Goal: Task Accomplishment & Management: Complete application form

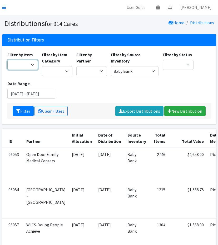
click at [12, 67] on select "11+ Hygiene Kit 2-5 Hygiene Kit 6-10 Hygiene Kit Baby Bank Baby Count Baby Carr…" at bounding box center [22, 65] width 31 height 10
select select "10574"
click at [7, 60] on select "11+ Hygiene Kit 2-5 Hygiene Kit 6-10 Hygiene Kit Baby Bank Baby Count Baby Carr…" at bounding box center [22, 65] width 31 height 10
click at [21, 111] on button "Filter" at bounding box center [23, 111] width 21 height 10
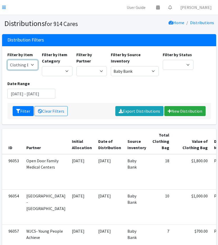
click at [31, 67] on select "11+ Hygiene Kit 2-5 Hygiene Kit 6-10 Hygiene Kit Baby Bank Baby Count Baby Carr…" at bounding box center [22, 65] width 31 height 10
select select "10657"
click at [7, 60] on select "11+ Hygiene Kit 2-5 Hygiene Kit 6-10 Hygiene Kit Baby Bank Baby Count Baby Carr…" at bounding box center [22, 65] width 31 height 10
click at [22, 113] on button "Filter" at bounding box center [23, 111] width 21 height 10
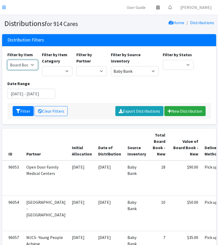
click at [18, 66] on select "11+ Hygiene Kit 2-5 Hygiene Kit 6-10 Hygiene Kit Baby Bank Baby Count Baby Carr…" at bounding box center [22, 65] width 31 height 10
select select "5217"
click at [7, 60] on select "11+ Hygiene Kit 2-5 Hygiene Kit 6-10 Hygiene Kit Baby Bank Baby Count Baby Carr…" at bounding box center [22, 65] width 31 height 10
click at [23, 110] on button "Filter" at bounding box center [23, 111] width 21 height 10
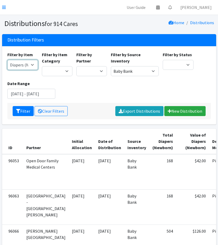
drag, startPoint x: 21, startPoint y: 62, endPoint x: 24, endPoint y: 69, distance: 7.0
click at [21, 62] on select "11+ Hygiene Kit 2-5 Hygiene Kit 6-10 Hygiene Kit Baby Bank Baby Count Baby Carr…" at bounding box center [22, 65] width 31 height 10
select select "5195"
click at [7, 60] on select "11+ Hygiene Kit 2-5 Hygiene Kit 6-10 Hygiene Kit Baby Bank Baby Count Baby Carr…" at bounding box center [22, 65] width 31 height 10
click at [23, 109] on button "Filter" at bounding box center [23, 111] width 21 height 10
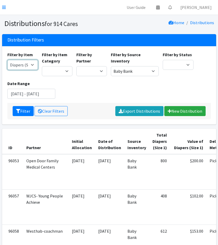
click at [18, 66] on select "11+ Hygiene Kit 2-5 Hygiene Kit 6-10 Hygiene Kit Baby Bank Baby Count Baby Carr…" at bounding box center [22, 65] width 31 height 10
select select "5196"
click at [7, 60] on select "11+ Hygiene Kit 2-5 Hygiene Kit 6-10 Hygiene Kit Baby Bank Baby Count Baby Carr…" at bounding box center [22, 65] width 31 height 10
click at [19, 108] on button "Filter" at bounding box center [23, 111] width 21 height 10
click at [17, 63] on select "11+ Hygiene Kit 2-5 Hygiene Kit 6-10 Hygiene Kit Baby Bank Baby Count Baby Carr…" at bounding box center [22, 65] width 31 height 10
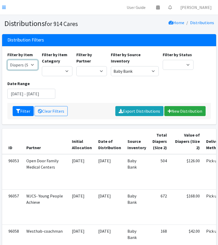
select select "5205"
click at [7, 60] on select "11+ Hygiene Kit 2-5 Hygiene Kit 6-10 Hygiene Kit Baby Bank Baby Count Baby Carr…" at bounding box center [22, 65] width 31 height 10
click at [18, 112] on icon "submit" at bounding box center [18, 111] width 4 height 4
click at [17, 66] on select "11+ Hygiene Kit 2-5 Hygiene Kit 6-10 Hygiene Kit Baby Bank Baby Count Baby Carr…" at bounding box center [22, 65] width 31 height 10
select select "5206"
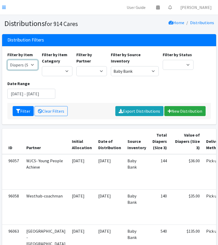
click at [7, 60] on select "11+ Hygiene Kit 2-5 Hygiene Kit 6-10 Hygiene Kit Baby Bank Baby Count Baby Carr…" at bounding box center [22, 65] width 31 height 10
click at [22, 110] on button "Filter" at bounding box center [23, 111] width 21 height 10
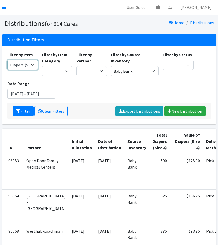
click at [22, 65] on select "11+ Hygiene Kit 2-5 Hygiene Kit 6-10 Hygiene Kit Baby Bank Baby Count Baby Carr…" at bounding box center [22, 65] width 31 height 10
select select "5208"
click at [7, 60] on select "11+ Hygiene Kit 2-5 Hygiene Kit 6-10 Hygiene Kit Baby Bank Baby Count Baby Carr…" at bounding box center [22, 65] width 31 height 10
click at [18, 112] on icon "submit" at bounding box center [18, 111] width 4 height 4
drag, startPoint x: 23, startPoint y: 64, endPoint x: 25, endPoint y: 68, distance: 4.4
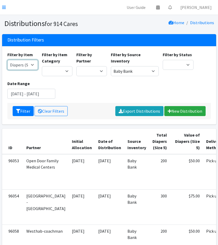
click at [23, 64] on select "11+ Hygiene Kit 2-5 Hygiene Kit 6-10 Hygiene Kit Baby Bank Baby Count Baby Carr…" at bounding box center [22, 65] width 31 height 10
select select "5209"
click at [7, 60] on select "11+ Hygiene Kit 2-5 Hygiene Kit 6-10 Hygiene Kit Baby Bank Baby Count Baby Carr…" at bounding box center [22, 65] width 31 height 10
click at [22, 113] on button "Filter" at bounding box center [23, 111] width 21 height 10
click at [14, 63] on select "11+ Hygiene Kit 2-5 Hygiene Kit 6-10 Hygiene Kit Baby Bank Baby Count Baby Carr…" at bounding box center [22, 65] width 31 height 10
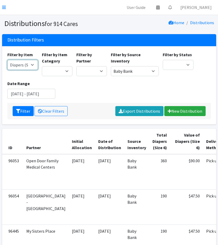
select select "5204"
click at [7, 60] on select "11+ Hygiene Kit 2-5 Hygiene Kit 6-10 Hygiene Kit Baby Bank Baby Count Baby Carr…" at bounding box center [22, 65] width 31 height 10
click at [19, 111] on icon "submit" at bounding box center [18, 111] width 4 height 4
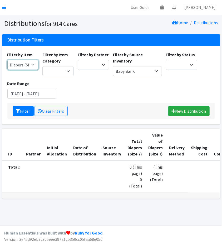
click at [26, 69] on select "11+ Hygiene Kit 2-5 Hygiene Kit 6-10 Hygiene Kit Baby Bank Baby Count Baby Carr…" at bounding box center [22, 65] width 31 height 10
select select "5214"
click at [7, 60] on select "11+ Hygiene Kit 2-5 Hygiene Kit 6-10 Hygiene Kit Baby Bank Baby Count Baby Carr…" at bounding box center [22, 65] width 31 height 10
click at [21, 113] on button "Filter" at bounding box center [23, 111] width 21 height 10
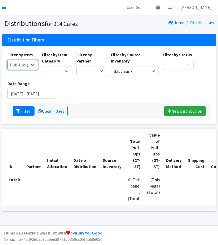
click at [24, 68] on select "11+ Hygiene Kit 2-5 Hygiene Kit 6-10 Hygiene Kit Baby Bank Baby Count Baby Carr…" at bounding box center [22, 65] width 31 height 10
select select "10590"
click at [7, 60] on select "11+ Hygiene Kit 2-5 Hygiene Kit 6-10 Hygiene Kit Baby Bank Baby Count Baby Carr…" at bounding box center [22, 65] width 31 height 10
click at [19, 108] on button "Filter" at bounding box center [23, 111] width 21 height 10
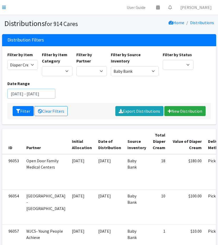
click at [28, 97] on input "[DATE] - [DATE]" at bounding box center [31, 94] width 48 height 10
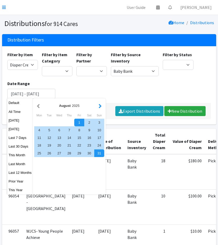
click at [97, 108] on button "button" at bounding box center [100, 106] width 6 height 7
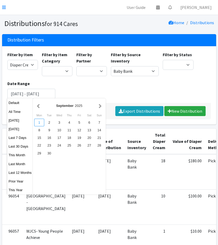
click at [40, 124] on div "1" at bounding box center [39, 123] width 10 height 8
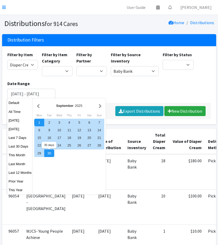
click at [51, 155] on div "30" at bounding box center [49, 154] width 10 height 8
type input "September 1, 2025 - September 30, 2025"
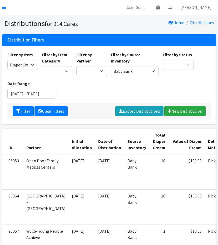
click at [59, 112] on link "Clear Filters" at bounding box center [50, 111] width 33 height 10
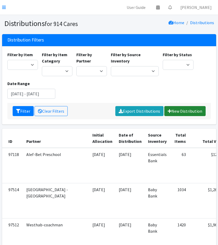
click at [187, 109] on link "New Distribution" at bounding box center [184, 111] width 41 height 10
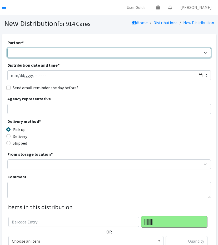
click at [50, 55] on select "4Communities 914United Abbot House Accompany Now Alef-Bet Preschool All Access …" at bounding box center [108, 53] width 203 height 10
select select "2887"
click at [7, 48] on select "4Communities 914United Abbot House Accompany Now Alef-Bet Preschool All Access …" at bounding box center [108, 53] width 203 height 10
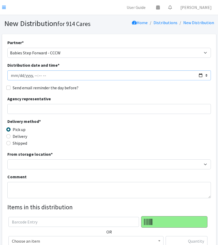
click at [199, 75] on input "Distribution date and time *" at bounding box center [108, 76] width 203 height 10
type input "2025-09-01T23:59"
click at [130, 83] on div "Partner * 4Communities 914United Abbot House Accompany Now Alef-Bet Preschool A…" at bounding box center [108, 159] width 203 height 241
click at [72, 111] on input "Agency representative" at bounding box center [108, 109] width 203 height 10
type input "Cindy DiMaggio"
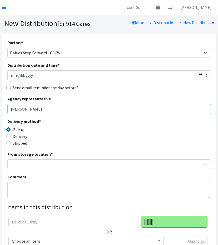
scroll to position [2, 0]
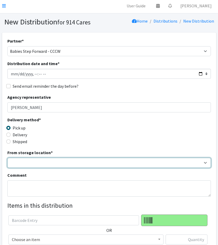
click at [39, 161] on select "Baby Bank Camp Clothing Plus Essentials Bank Westchester Reads" at bounding box center [108, 163] width 203 height 10
select select "305"
click at [7, 158] on select "Baby Bank Camp Clothing Plus Essentials Bank Westchester Reads" at bounding box center [108, 163] width 203 height 10
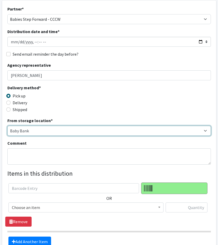
scroll to position [35, 0]
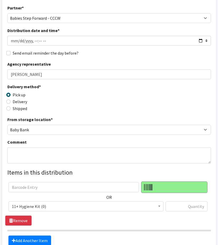
click at [30, 205] on span "11+ Hygiene Kit (0)" at bounding box center [86, 206] width 148 height 7
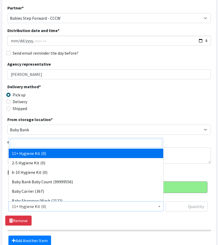
click at [42, 144] on input "search" at bounding box center [86, 143] width 152 height 9
type input "dia"
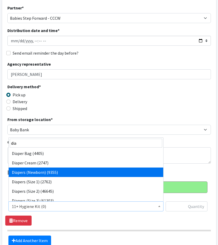
select select "5217"
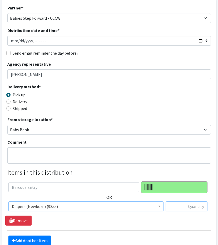
click at [198, 209] on input "text" at bounding box center [186, 207] width 42 height 10
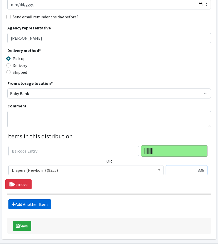
type input "336"
click at [41, 203] on link "Add Another Item" at bounding box center [29, 205] width 43 height 10
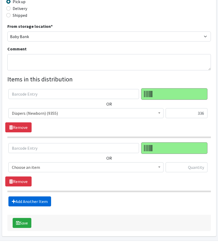
scroll to position [142, 0]
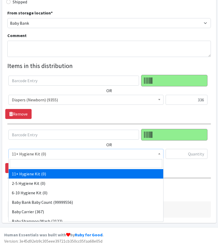
click at [47, 154] on span "11+ Hygiene Kit (0)" at bounding box center [86, 153] width 148 height 7
click at [51, 165] on input "search" at bounding box center [86, 163] width 152 height 9
type input "dia"
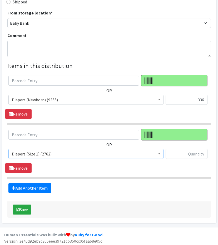
click at [36, 157] on span "Diapers (Size 1) (2762)" at bounding box center [85, 154] width 155 height 10
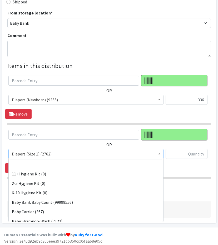
scroll to position [199, 0]
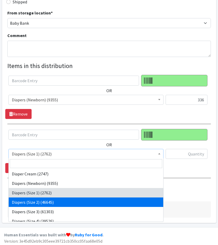
select select "5196"
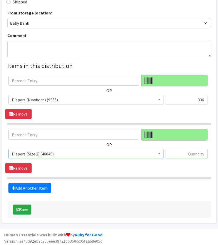
click at [193, 150] on input "text" at bounding box center [186, 154] width 42 height 10
type input "252"
click at [33, 187] on link "Add Another Item" at bounding box center [29, 188] width 43 height 10
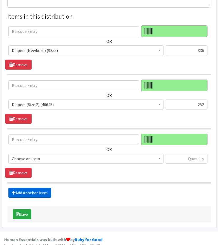
scroll to position [195, 0]
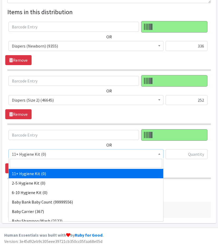
click at [50, 157] on span "11+ Hygiene Kit (0)" at bounding box center [85, 154] width 155 height 10
click at [52, 162] on input "search" at bounding box center [86, 163] width 152 height 9
type input "dia"
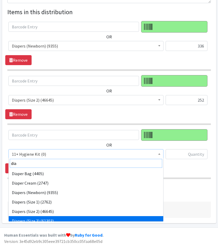
scroll to position [4, 0]
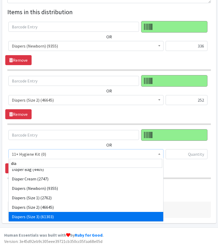
select select "5205"
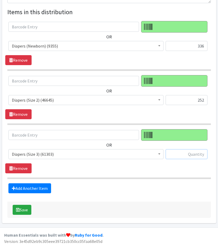
click at [191, 150] on input "text" at bounding box center [186, 154] width 42 height 10
type input "168"
click at [41, 184] on link "Add Another Item" at bounding box center [29, 189] width 43 height 10
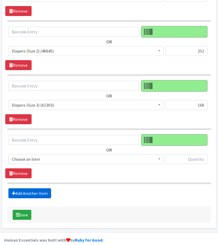
scroll to position [249, 0]
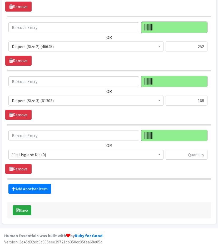
click at [52, 147] on div "OR 11+ Hygiene Kit (0) 2-5 Hygiene Kit (0) 6-10 Hygiene Kit (0) Baby Bank Baby …" at bounding box center [108, 147] width 207 height 34
click at [48, 153] on span "11+ Hygiene Kit (0)" at bounding box center [86, 154] width 148 height 7
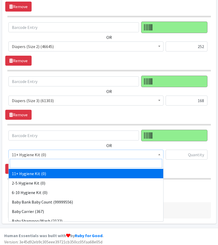
click at [49, 163] on input "search" at bounding box center [86, 163] width 152 height 9
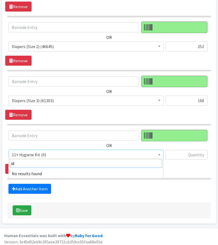
type input "i"
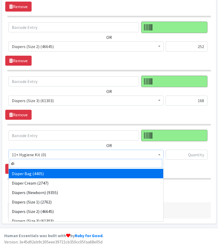
type input "dia"
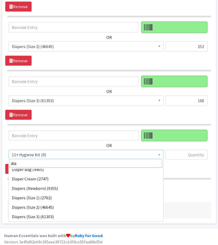
scroll to position [14, 0]
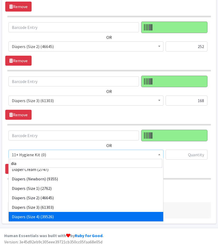
select select "5206"
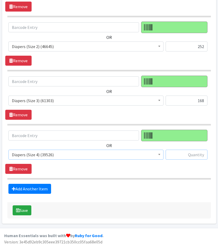
click at [171, 151] on input "text" at bounding box center [186, 155] width 42 height 10
type input "216"
click at [36, 189] on link "Add Another Item" at bounding box center [29, 189] width 43 height 10
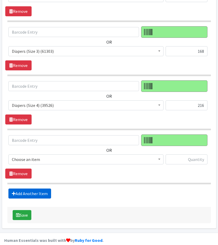
scroll to position [303, 0]
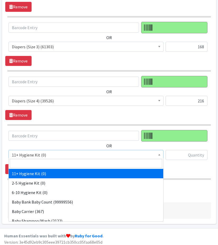
click at [45, 153] on span "11+ Hygiene Kit (0)" at bounding box center [86, 155] width 148 height 7
click at [47, 163] on input "search" at bounding box center [86, 163] width 152 height 9
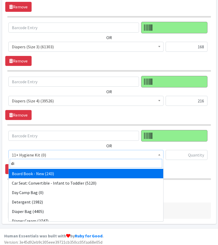
type input "dia"
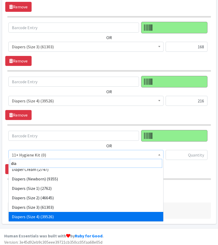
scroll to position [23, 0]
select select "5208"
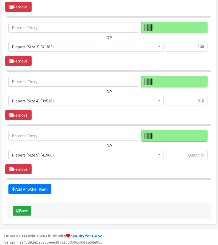
click at [175, 156] on input "text" at bounding box center [186, 155] width 42 height 10
type input "138"
click at [41, 187] on link "Add Another Item" at bounding box center [29, 189] width 43 height 10
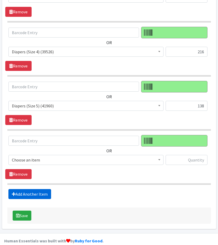
scroll to position [357, 0]
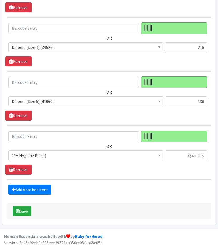
click at [54, 155] on span "11+ Hygiene Kit (0)" at bounding box center [86, 155] width 148 height 7
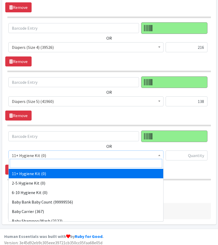
click at [57, 163] on input "search" at bounding box center [86, 163] width 152 height 9
type input "dia"
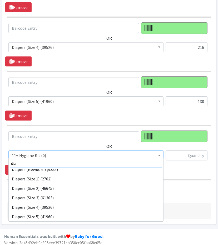
scroll to position [33, 0]
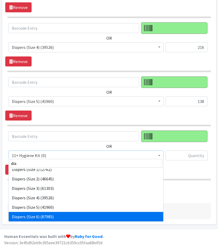
select select "5209"
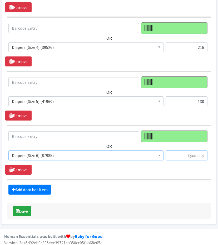
click at [184, 151] on input "text" at bounding box center [186, 156] width 42 height 10
type input "144"
click at [35, 186] on link "Add Another Item" at bounding box center [29, 190] width 43 height 10
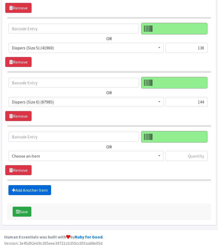
scroll to position [410, 0]
click at [41, 155] on span "11+ Hygiene Kit (0)" at bounding box center [86, 156] width 148 height 7
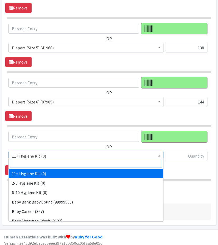
click at [51, 162] on input "search" at bounding box center [86, 163] width 152 height 9
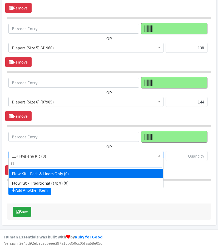
type input "flo"
select select "14765"
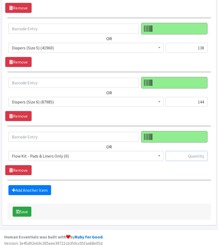
click at [182, 154] on input "text" at bounding box center [186, 156] width 42 height 10
type input "30"
click at [20, 189] on link "Add Another Item" at bounding box center [29, 190] width 43 height 10
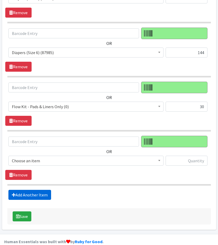
scroll to position [464, 0]
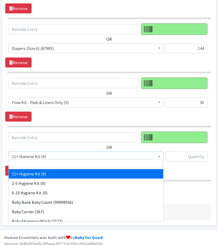
click at [47, 155] on span "11+ Hygiene Kit (0)" at bounding box center [86, 156] width 148 height 7
click at [56, 166] on input "search" at bounding box center [86, 163] width 152 height 9
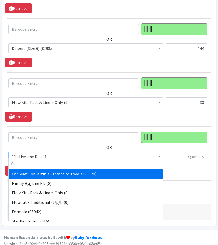
type input "fam"
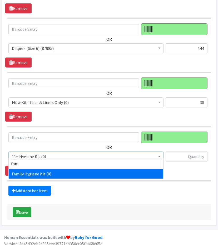
select select "14713"
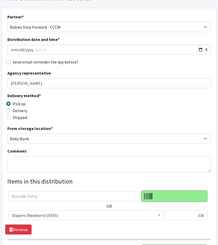
scroll to position [27, 0]
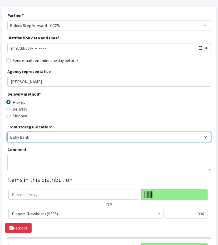
click at [40, 137] on select "Baby Bank Camp Clothing Plus Essentials Bank Westchester Reads" at bounding box center [108, 137] width 203 height 10
select select "207"
click at [7, 132] on select "Baby Bank Camp Clothing Plus Essentials Bank Westchester Reads" at bounding box center [108, 137] width 203 height 10
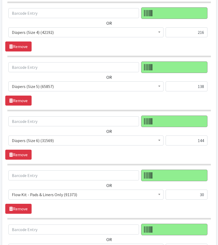
scroll to position [464, 0]
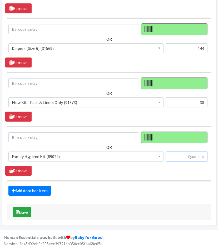
click at [199, 153] on input "text" at bounding box center [186, 157] width 42 height 10
type input "20"
click at [29, 186] on link "Add Another Item" at bounding box center [29, 191] width 43 height 10
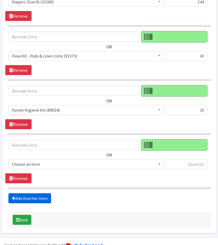
scroll to position [518, 0]
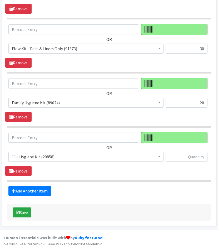
click at [29, 156] on span "11+ Hygiene Kit (20858)" at bounding box center [86, 156] width 148 height 7
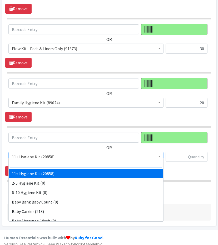
click at [56, 163] on input "search" at bounding box center [86, 163] width 152 height 9
type input "bul"
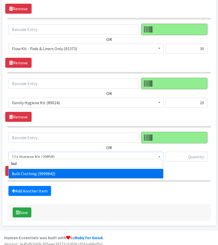
select select "13151"
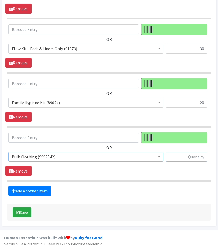
click at [190, 154] on input "text" at bounding box center [186, 157] width 42 height 10
type input "6"
click at [26, 208] on button "Save" at bounding box center [22, 213] width 19 height 10
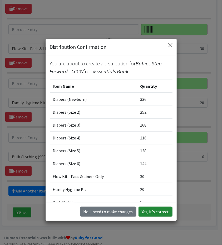
click at [147, 213] on button "Yes, it's correct" at bounding box center [155, 212] width 34 height 10
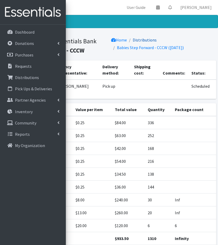
click at [137, 40] on link "Distributions" at bounding box center [145, 39] width 24 height 5
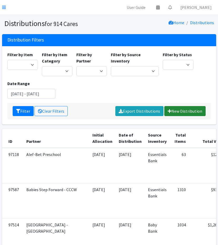
click at [189, 111] on link "New Distribution" at bounding box center [184, 111] width 41 height 10
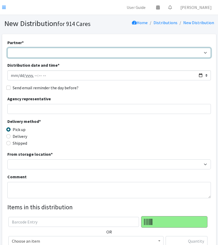
click at [64, 50] on select "4Communities 914United Abbot House Accompany Now Alef-Bet Preschool All Access …" at bounding box center [108, 53] width 203 height 10
select select "2903"
click at [7, 48] on select "4Communities 914United Abbot House Accompany Now Alef-Bet Preschool All Access …" at bounding box center [108, 53] width 203 height 10
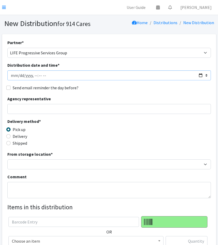
click at [202, 75] on input "Distribution date and time *" at bounding box center [108, 76] width 203 height 10
type input "[DATE]T23:59"
drag, startPoint x: 140, startPoint y: 91, endPoint x: 122, endPoint y: 102, distance: 21.1
click at [140, 91] on fieldset "Send email reminder the day before?" at bounding box center [108, 88] width 203 height 7
click at [107, 109] on input "Agency representative" at bounding box center [108, 109] width 203 height 10
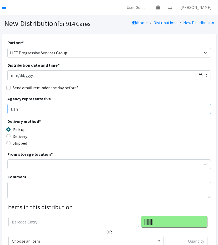
type input "Dennis Kabatto"
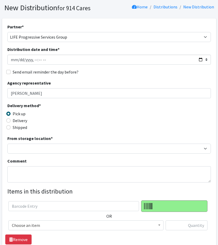
click at [84, 143] on div "From storage location * Baby Bank Camp Clothing Plus Essentials Bank Westcheste…" at bounding box center [108, 144] width 203 height 18
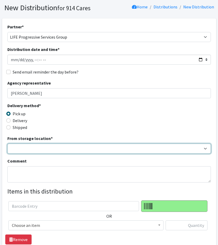
click at [72, 148] on select "Baby Bank Camp Clothing Plus Essentials Bank Westchester Reads" at bounding box center [108, 149] width 203 height 10
select select "207"
click at [7, 144] on select "Baby Bank Camp Clothing Plus Essentials Bank Westchester Reads" at bounding box center [108, 149] width 203 height 10
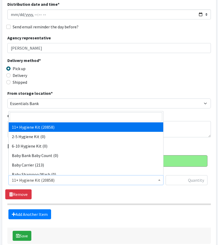
click at [75, 179] on span "11+ Hygiene Kit (20858)" at bounding box center [86, 180] width 148 height 7
click at [45, 117] on input "search" at bounding box center [86, 117] width 152 height 9
type input "dia"
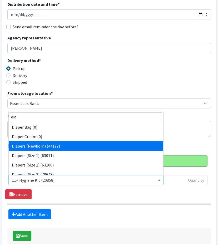
select select "5217"
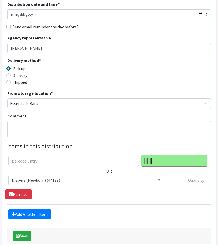
click at [193, 179] on input "text" at bounding box center [186, 180] width 42 height 10
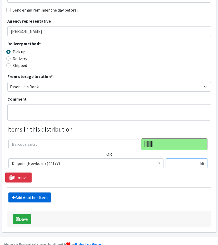
type input "56"
click at [21, 195] on link "Add Another Item" at bounding box center [29, 198] width 43 height 10
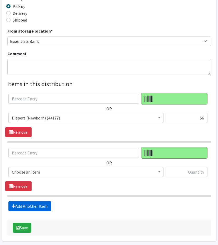
scroll to position [142, 0]
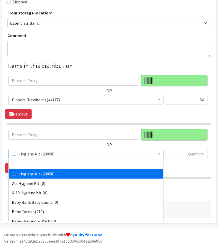
click at [32, 154] on span "11+ Hygiene Kit (20858)" at bounding box center [86, 153] width 148 height 7
click at [36, 161] on input "search" at bounding box center [86, 163] width 152 height 9
type input "dia"
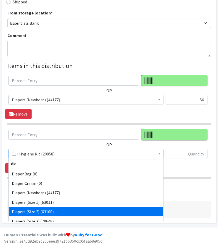
select select "5196"
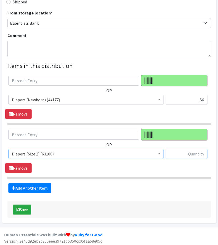
click at [183, 150] on input "text" at bounding box center [186, 154] width 42 height 10
type input "84"
click at [31, 186] on link "Add Another Item" at bounding box center [29, 188] width 43 height 10
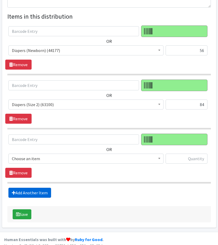
scroll to position [195, 0]
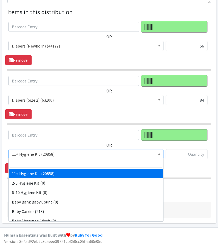
click at [34, 153] on span "11+ Hygiene Kit (20858)" at bounding box center [86, 154] width 148 height 7
click at [46, 163] on input "search" at bounding box center [86, 163] width 152 height 9
type input "dia"
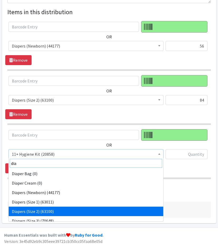
scroll to position [4, 0]
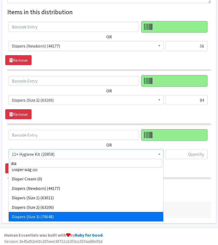
select select "5205"
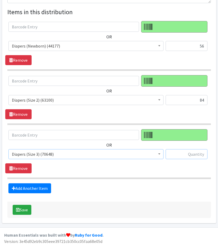
click at [192, 153] on input "text" at bounding box center [186, 154] width 42 height 10
type input "112"
click at [37, 191] on link "Add Another Item" at bounding box center [29, 189] width 43 height 10
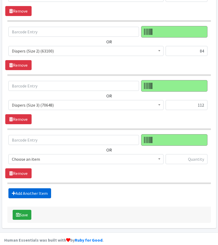
scroll to position [249, 0]
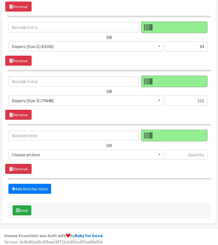
click at [47, 152] on span "Choose an item" at bounding box center [86, 154] width 148 height 7
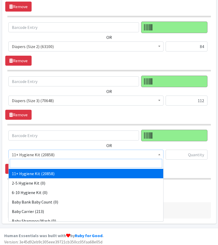
click at [56, 165] on input "search" at bounding box center [86, 163] width 152 height 9
type input "dia"
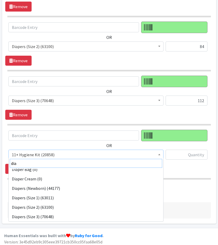
scroll to position [14, 0]
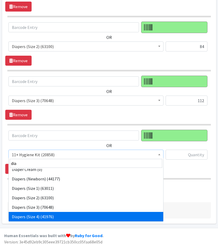
select select "5206"
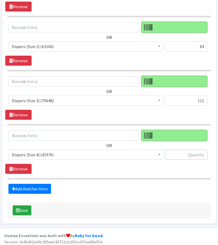
click at [166, 152] on input "text" at bounding box center [186, 155] width 42 height 10
type input "108"
click at [22, 188] on link "Add Another Item" at bounding box center [29, 189] width 43 height 10
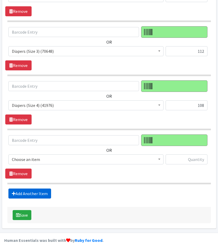
scroll to position [303, 0]
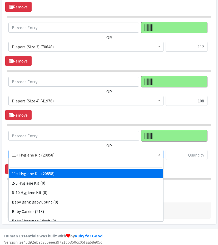
click at [27, 152] on span "11+ Hygiene Kit (20858)" at bounding box center [86, 155] width 148 height 7
click at [48, 164] on input "search" at bounding box center [86, 163] width 152 height 9
type input "dia"
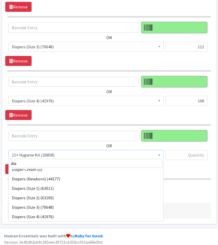
scroll to position [23, 0]
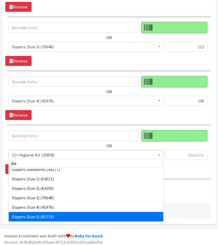
select select "5208"
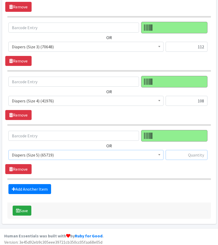
click at [191, 150] on input "text" at bounding box center [186, 155] width 42 height 10
type input "100"
click at [24, 188] on link "Add Another Item" at bounding box center [29, 189] width 43 height 10
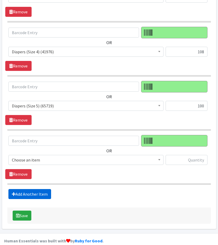
scroll to position [357, 0]
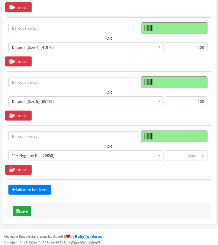
click at [26, 154] on span "11+ Hygiene Kit (20858)" at bounding box center [86, 155] width 148 height 7
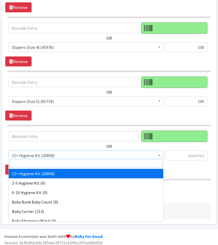
click at [39, 162] on input "search" at bounding box center [86, 163] width 152 height 9
type input "dia"
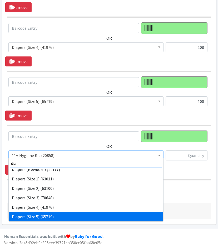
scroll to position [33, 0]
select select "5209"
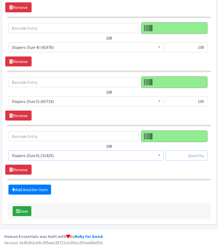
click at [181, 151] on input "text" at bounding box center [186, 156] width 42 height 10
type input "72"
click at [27, 185] on link "Add Another Item" at bounding box center [29, 190] width 43 height 10
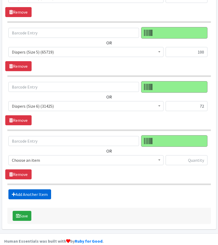
scroll to position [410, 0]
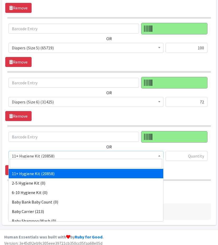
click at [26, 153] on span "11+ Hygiene Kit (20858)" at bounding box center [86, 156] width 148 height 7
click at [38, 160] on input "search" at bounding box center [86, 163] width 152 height 9
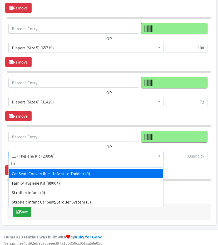
type input "fam"
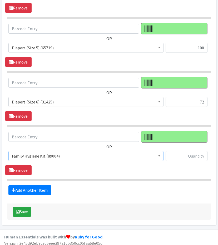
select select "14713"
click at [185, 152] on input "text" at bounding box center [186, 156] width 42 height 10
type input "15"
click at [22, 209] on button "Save" at bounding box center [22, 212] width 19 height 10
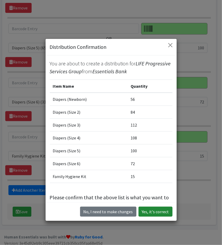
click at [146, 212] on button "Yes, it's correct" at bounding box center [155, 212] width 34 height 10
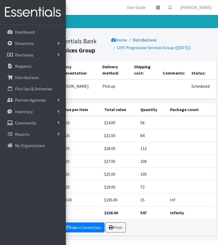
click at [147, 37] on link "Distributions" at bounding box center [145, 39] width 24 height 5
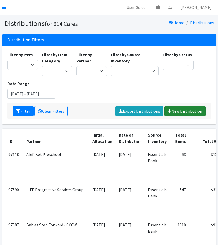
click at [194, 108] on link "New Distribution" at bounding box center [184, 111] width 41 height 10
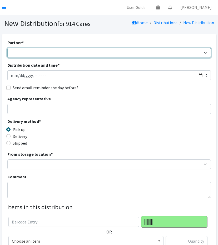
click at [84, 51] on select "4Communities 914United Abbot House Accompany Now Alef-Bet Preschool All Access …" at bounding box center [108, 53] width 203 height 10
select select "5565"
click at [7, 48] on select "4Communities 914United Abbot House Accompany Now Alef-Bet Preschool All Access …" at bounding box center [108, 53] width 203 height 10
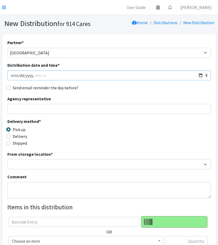
click at [201, 76] on input "Distribution date and time *" at bounding box center [108, 76] width 203 height 10
type input "[DATE]T23:59"
click at [132, 95] on div "Partner * 4Communities 914United Abbot House Accompany Now Alef-Bet Preschool A…" at bounding box center [108, 159] width 203 height 241
click at [101, 103] on div "Agency representative" at bounding box center [108, 105] width 203 height 18
click at [93, 107] on input "Agency representative" at bounding box center [108, 109] width 203 height 10
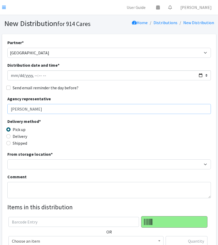
type input "Sophia pineiro"
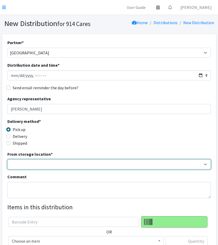
click at [52, 163] on select "Baby Bank Camp Clothing Plus Essentials Bank Westchester Reads" at bounding box center [108, 165] width 203 height 10
select select "207"
click at [7, 160] on select "Baby Bank Camp Clothing Plus Essentials Bank Westchester Reads" at bounding box center [108, 165] width 203 height 10
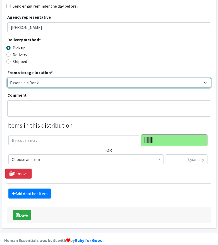
scroll to position [88, 0]
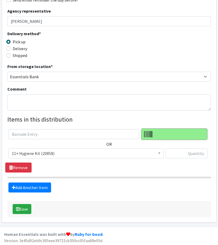
click at [56, 151] on span "11+ Hygiene Kit (20858)" at bounding box center [86, 153] width 148 height 7
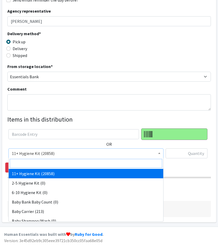
click at [53, 163] on input "search" at bounding box center [86, 163] width 152 height 9
type input "dia"
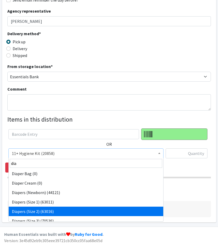
select select "5196"
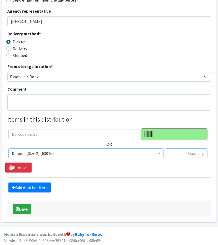
click at [178, 155] on input "text" at bounding box center [186, 154] width 42 height 10
type input "168"
click at [16, 186] on link "Add Another Item" at bounding box center [29, 188] width 43 height 10
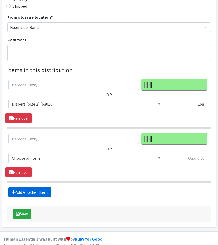
scroll to position [142, 0]
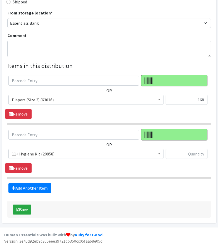
click at [51, 152] on span "11+ Hygiene Kit (20858)" at bounding box center [86, 153] width 148 height 7
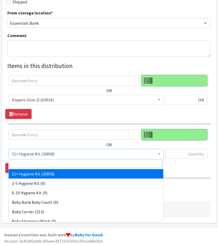
click at [49, 161] on input "search" at bounding box center [86, 163] width 152 height 9
type input "dia"
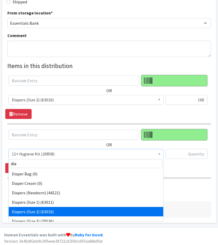
scroll to position [4, 0]
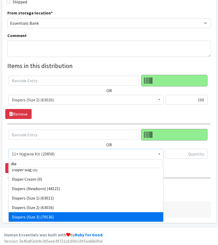
select select "5205"
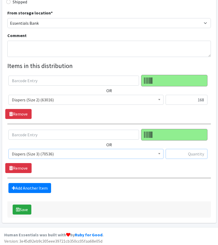
click at [183, 155] on input "text" at bounding box center [186, 154] width 42 height 10
type input "168"
click at [28, 189] on link "Add Another Item" at bounding box center [29, 188] width 43 height 10
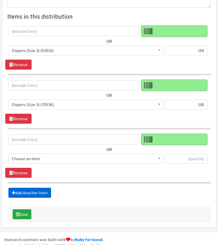
scroll to position [195, 0]
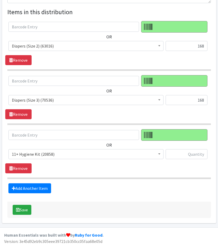
click at [45, 158] on span "11+ Hygiene Kit (20858) 2-5 Hygiene Kit (0) 6-10 Hygiene Kit (0) Baby Bank Baby…" at bounding box center [85, 156] width 155 height 14
click at [64, 151] on span "11+ Hygiene Kit (20858)" at bounding box center [86, 154] width 148 height 7
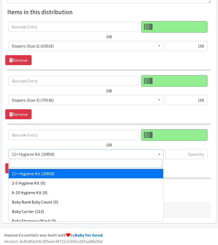
click at [62, 159] on input "search" at bounding box center [86, 163] width 152 height 9
type input "dia"
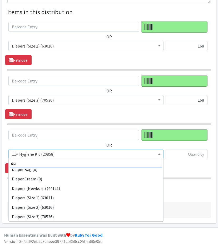
scroll to position [14, 0]
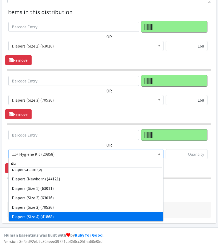
select select "5206"
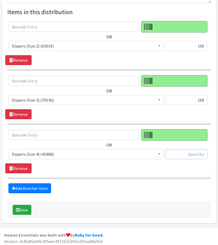
click at [186, 153] on input "text" at bounding box center [186, 154] width 42 height 10
type input "108"
click at [45, 185] on link "Add Another Item" at bounding box center [29, 189] width 43 height 10
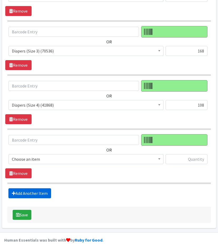
scroll to position [249, 0]
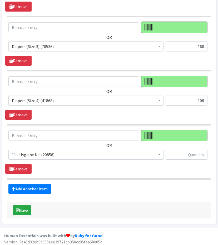
click at [34, 153] on span "11+ Hygiene Kit (20858)" at bounding box center [86, 154] width 148 height 7
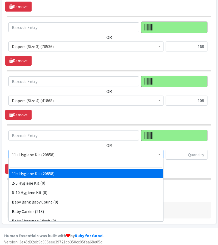
click at [47, 160] on input "search" at bounding box center [86, 163] width 152 height 9
type input "dia"
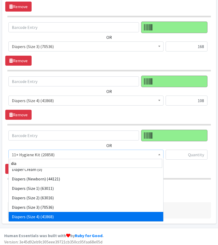
scroll to position [23, 0]
select select "5208"
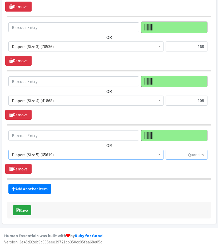
click at [189, 151] on input "text" at bounding box center [186, 155] width 42 height 10
type input "163"
click at [32, 187] on link "Add Another Item" at bounding box center [29, 189] width 43 height 10
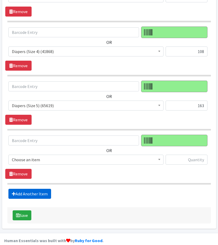
scroll to position [303, 0]
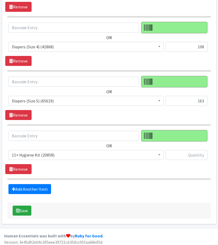
click at [28, 156] on span "11+ Hygiene Kit (20858)" at bounding box center [86, 155] width 148 height 7
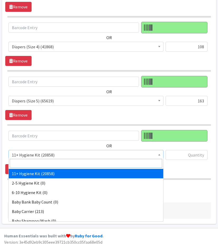
click at [50, 165] on input "search" at bounding box center [86, 163] width 152 height 9
type input "dia"
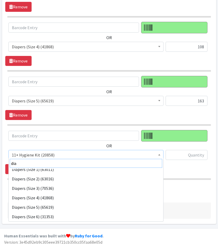
scroll to position [42, 0]
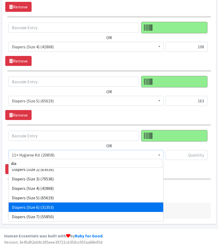
select select "5209"
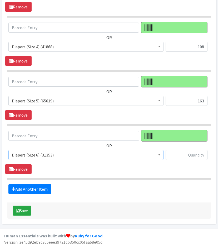
click at [200, 147] on div "OR 11+ Hygiene Kit (20858) 2-5 Hygiene Kit (0) 6-10 Hygiene Kit (0) Baby Bank B…" at bounding box center [108, 147] width 207 height 34
click at [200, 150] on input "text" at bounding box center [186, 155] width 42 height 10
type input "72"
click at [16, 189] on link "Add Another Item" at bounding box center [29, 189] width 43 height 10
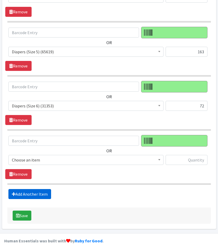
scroll to position [357, 0]
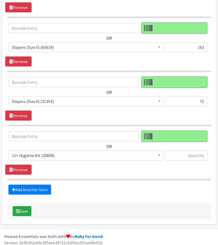
click at [38, 152] on span "11+ Hygiene Kit (20858)" at bounding box center [86, 155] width 148 height 7
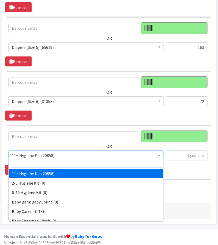
click at [47, 163] on input "search" at bounding box center [86, 163] width 152 height 9
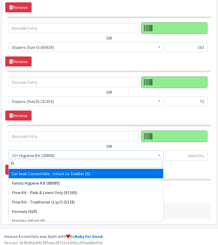
type input "flo"
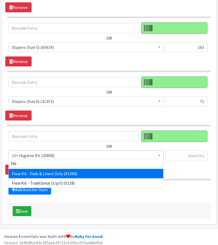
select select "14765"
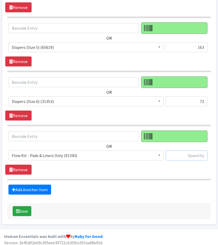
click at [177, 151] on input "text" at bounding box center [186, 156] width 42 height 10
type input "40"
click at [46, 187] on link "Add Another Item" at bounding box center [29, 190] width 43 height 10
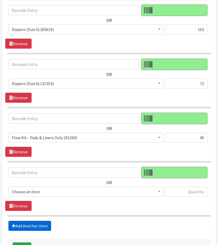
scroll to position [410, 0]
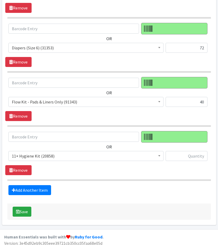
click at [35, 151] on span "11+ Hygiene Kit (20858)" at bounding box center [85, 156] width 155 height 10
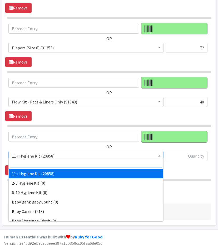
click at [46, 160] on input "search" at bounding box center [86, 163] width 152 height 9
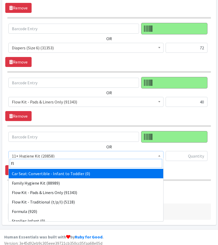
type input "flo"
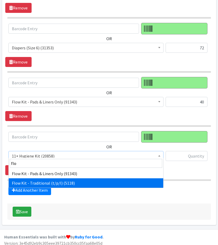
select select "10571"
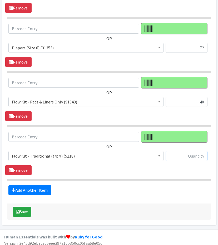
click at [185, 154] on input "text" at bounding box center [186, 156] width 42 height 10
type input "40"
click at [42, 189] on link "Add Another Item" at bounding box center [29, 190] width 43 height 10
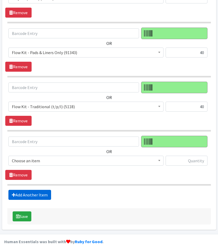
scroll to position [464, 0]
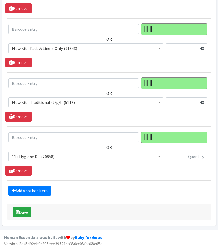
click at [45, 157] on span "11+ Hygiene Kit (20858)" at bounding box center [85, 157] width 155 height 10
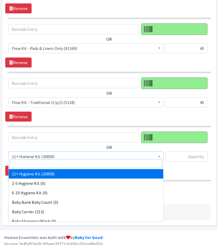
click at [56, 165] on input "search" at bounding box center [86, 163] width 152 height 9
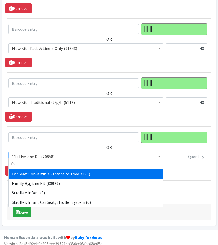
type input "fam"
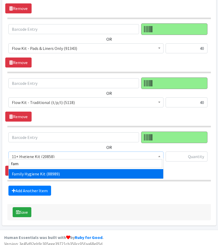
select select "14713"
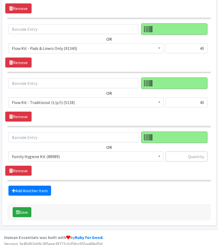
click at [187, 152] on input "text" at bounding box center [186, 157] width 42 height 10
type input "20"
click at [19, 208] on button "Save" at bounding box center [22, 213] width 19 height 10
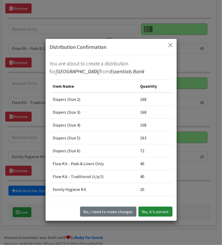
click at [158, 211] on button "Yes, it's correct" at bounding box center [155, 212] width 34 height 10
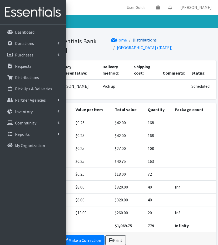
click at [149, 39] on link "Distributions" at bounding box center [145, 39] width 24 height 5
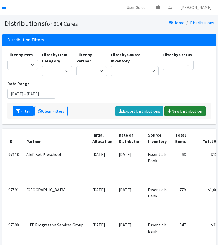
click at [174, 111] on link "New Distribution" at bounding box center [184, 111] width 41 height 10
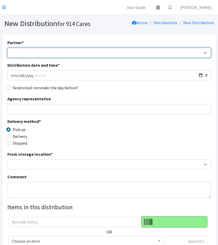
click at [39, 53] on select "4Communities 914United Abbot House Accompany Now Alef-Bet Preschool All Access …" at bounding box center [108, 53] width 203 height 10
select select "2881"
click at [7, 48] on select "4Communities 914United Abbot House Accompany Now Alef-Bet Preschool All Access …" at bounding box center [108, 53] width 203 height 10
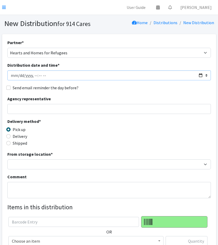
click at [204, 75] on input "Distribution date and time *" at bounding box center [108, 76] width 203 height 10
click at [200, 76] on input "Distribution date and time *" at bounding box center [108, 76] width 203 height 10
type input "2025-09-01T23:59"
click at [131, 95] on div "Partner * 4Communities 914United Abbot House Accompany Now Alef-Bet Preschool A…" at bounding box center [108, 159] width 203 height 241
click at [111, 106] on input "Agency representative" at bounding box center [108, 109] width 203 height 10
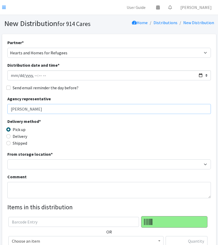
type input "Catherine Winn"
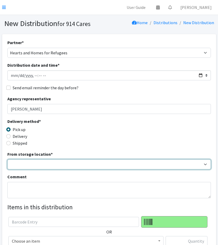
click at [29, 165] on select "Baby Bank Camp Clothing Plus Essentials Bank Westchester Reads" at bounding box center [108, 165] width 203 height 10
select select "207"
click at [7, 160] on select "Baby Bank Camp Clothing Plus Essentials Bank Westchester Reads" at bounding box center [108, 165] width 203 height 10
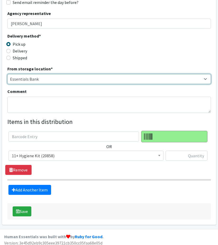
scroll to position [86, 0]
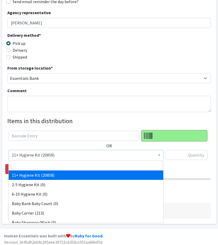
click at [50, 159] on span "11+ Hygiene Kit (20858)" at bounding box center [85, 155] width 155 height 10
click at [53, 164] on input "search" at bounding box center [86, 165] width 152 height 9
type input "dia"
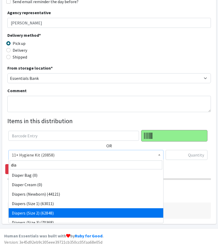
select select "5196"
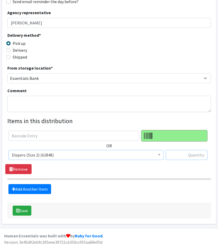
click at [203, 152] on input "text" at bounding box center [186, 155] width 42 height 10
type input "35"
click at [39, 191] on link "Add Another Item" at bounding box center [29, 189] width 43 height 10
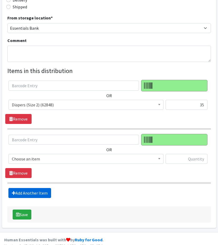
scroll to position [142, 0]
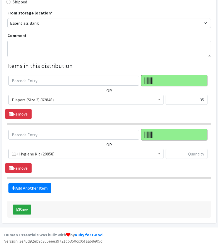
click at [52, 152] on span "11+ Hygiene Kit (20858)" at bounding box center [86, 153] width 148 height 7
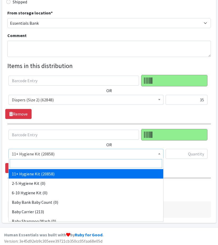
click at [57, 163] on input "search" at bounding box center [86, 163] width 152 height 9
type input "dia"
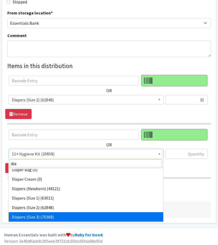
scroll to position [14, 0]
select select "5206"
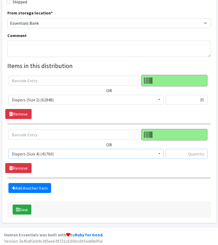
click at [196, 149] on input "text" at bounding box center [186, 154] width 42 height 10
type input "50"
click at [24, 179] on fieldset "Items in this distribution OR 11+ Hygiene Kit (20858) 2-5 Hygiene Kit (0) 6-10 …" at bounding box center [108, 127] width 203 height 132
click at [33, 188] on link "Add Another Item" at bounding box center [29, 188] width 43 height 10
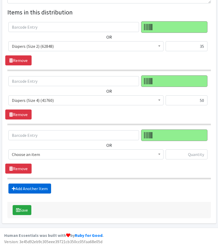
scroll to position [195, 0]
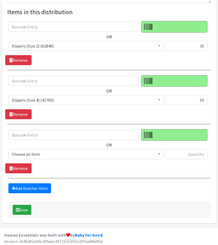
click at [22, 151] on span "Choose an item" at bounding box center [86, 154] width 148 height 7
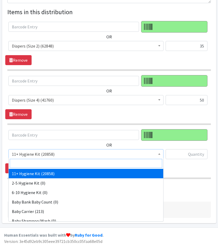
click at [51, 163] on input "search" at bounding box center [86, 163] width 152 height 9
type input "dia"
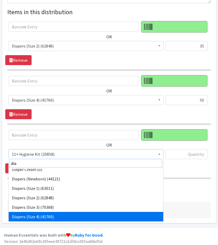
scroll to position [23, 0]
select select "5208"
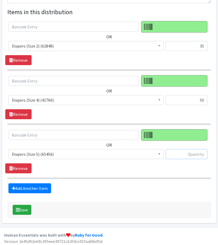
click at [186, 149] on input "text" at bounding box center [186, 154] width 42 height 10
type input "33"
click at [25, 181] on fieldset "Items in this distribution OR 11+ Hygiene Kit (20858) 2-5 Hygiene Kit (0) 6-10 …" at bounding box center [108, 100] width 203 height 186
click at [26, 187] on link "Add Another Item" at bounding box center [29, 189] width 43 height 10
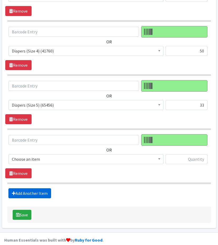
scroll to position [249, 0]
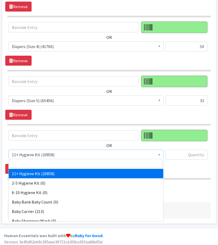
click at [36, 154] on span "11+ Hygiene Kit (20858)" at bounding box center [86, 154] width 148 height 7
click at [51, 162] on input "search" at bounding box center [86, 163] width 152 height 9
type input "dia"
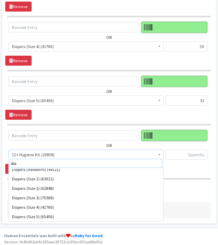
scroll to position [33, 0]
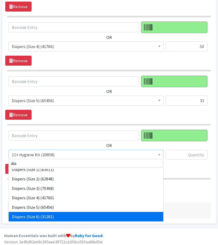
select select "5209"
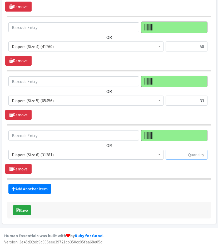
click at [199, 150] on input "text" at bounding box center [186, 155] width 42 height 10
type input "54"
click at [38, 187] on link "Add Another Item" at bounding box center [29, 189] width 43 height 10
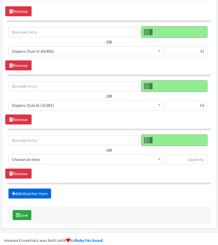
scroll to position [303, 0]
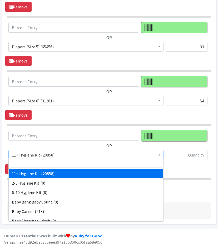
click at [43, 155] on span "11+ Hygiene Kit (20858)" at bounding box center [86, 155] width 148 height 7
click at [47, 165] on input "search" at bounding box center [86, 163] width 152 height 9
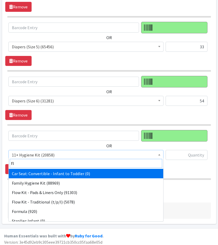
type input "flo"
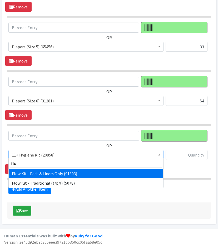
select select "14765"
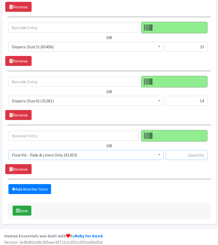
click at [186, 155] on input "text" at bounding box center [186, 155] width 42 height 10
type input "4"
click at [23, 187] on link "Add Another Item" at bounding box center [29, 189] width 43 height 10
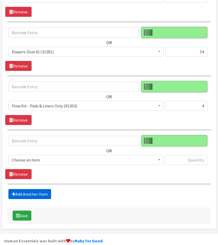
scroll to position [357, 0]
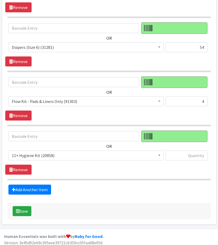
click at [54, 153] on span "11+ Hygiene Kit (20858)" at bounding box center [86, 155] width 148 height 7
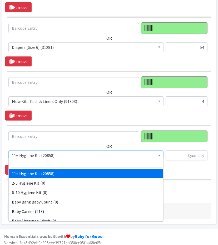
click at [63, 162] on input "search" at bounding box center [86, 163] width 152 height 9
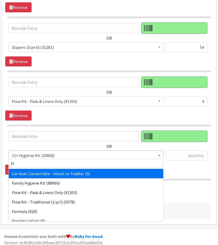
type input "flo"
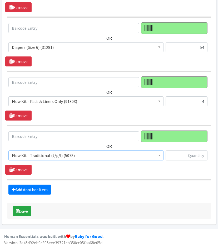
select select "10571"
click at [190, 152] on input "text" at bounding box center [186, 156] width 42 height 10
type input "2"
click at [35, 188] on link "Add Another Item" at bounding box center [29, 190] width 43 height 10
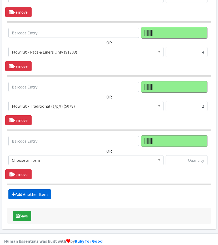
scroll to position [410, 0]
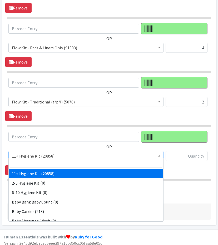
click at [44, 154] on span "11+ Hygiene Kit (20858)" at bounding box center [86, 156] width 148 height 7
click at [47, 160] on input "search" at bounding box center [86, 163] width 152 height 9
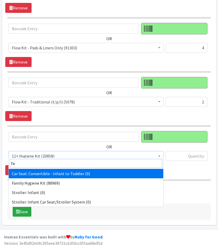
type input "fam"
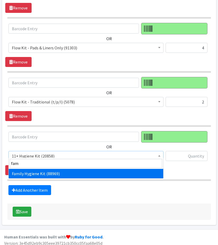
select select "14713"
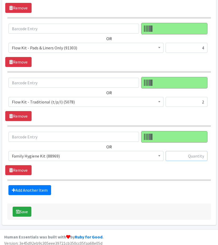
click at [197, 151] on input "text" at bounding box center [186, 156] width 42 height 10
type input "5"
click at [22, 208] on button "Save" at bounding box center [22, 212] width 19 height 10
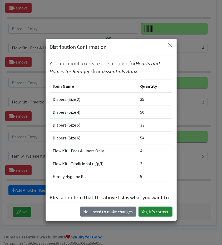
click at [153, 212] on button "Yes, it's correct" at bounding box center [155, 212] width 34 height 10
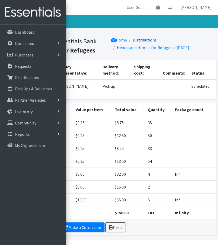
click at [140, 41] on link "Distributions" at bounding box center [145, 39] width 24 height 5
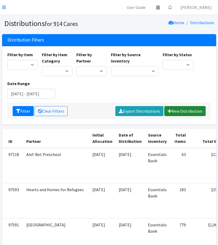
click at [177, 110] on link "New Distribution" at bounding box center [184, 111] width 41 height 10
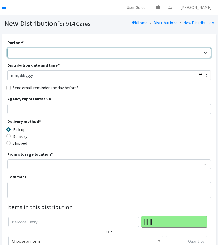
click at [48, 49] on select "4Communities 914United Abbot House Accompany Now Alef-Bet Preschool All Access …" at bounding box center [108, 53] width 203 height 10
select select "4308"
click at [7, 48] on select "4Communities 914United Abbot House Accompany Now Alef-Bet Preschool All Access …" at bounding box center [108, 53] width 203 height 10
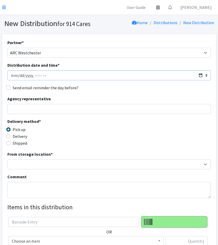
click at [199, 76] on input "Distribution date and time *" at bounding box center [108, 76] width 203 height 10
type input "[DATE]T23:59"
click at [121, 91] on fieldset "Send email reminder the day before?" at bounding box center [108, 88] width 203 height 7
click at [78, 108] on input "Agency representative" at bounding box center [108, 109] width 203 height 10
type input "Kathy Higgins"
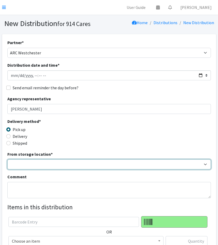
click at [20, 165] on select "Baby Bank Camp Clothing Plus Essentials Bank Westchester Reads" at bounding box center [108, 165] width 203 height 10
select select "207"
click at [7, 160] on select "Baby Bank Camp Clothing Plus Essentials Bank Westchester Reads" at bounding box center [108, 165] width 203 height 10
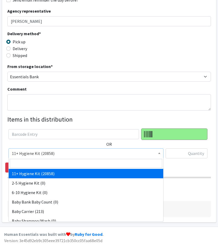
click at [61, 155] on span "11+ Hygiene Kit (20858)" at bounding box center [86, 153] width 148 height 7
click at [62, 164] on input "search" at bounding box center [86, 163] width 152 height 9
type input "dia"
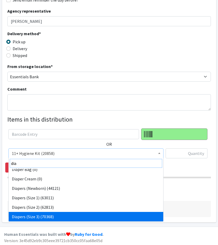
scroll to position [14, 0]
select select "5206"
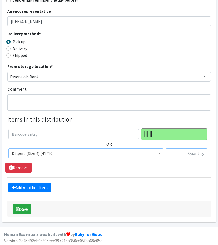
click at [196, 155] on input "text" at bounding box center [186, 154] width 42 height 10
type input "27"
click at [24, 189] on link "Add Another Item" at bounding box center [29, 188] width 43 height 10
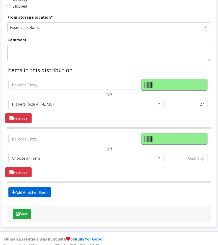
scroll to position [142, 0]
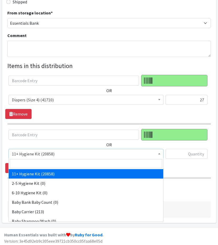
click at [25, 152] on span "11+ Hygiene Kit (20858)" at bounding box center [86, 153] width 148 height 7
click at [44, 164] on input "search" at bounding box center [86, 163] width 152 height 9
type input "dia"
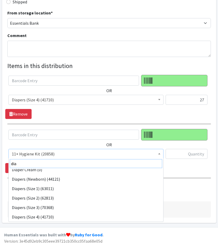
scroll to position [23, 0]
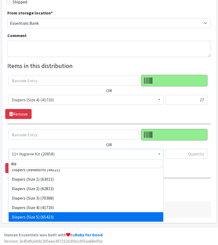
select select "5208"
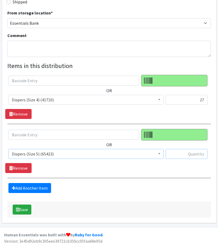
click at [193, 153] on input "text" at bounding box center [186, 154] width 42 height 10
type input "22"
click at [31, 190] on link "Add Another Item" at bounding box center [29, 188] width 43 height 10
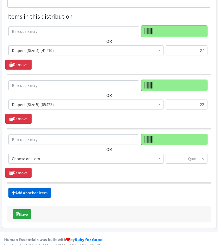
scroll to position [195, 0]
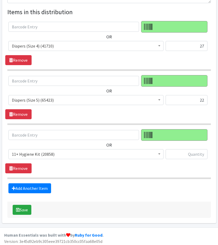
click at [48, 158] on body "User Guide 0 Pick-ups remaining this week View Calendar 0 Requests 0 Partner Ag…" at bounding box center [109, 26] width 218 height 443
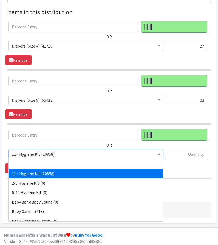
click at [64, 161] on input "search" at bounding box center [86, 163] width 152 height 9
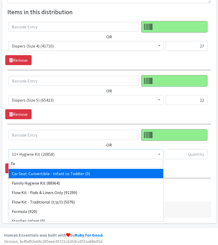
type input "fam"
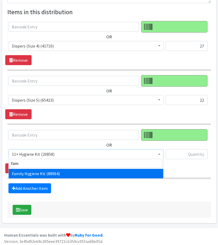
select select "14713"
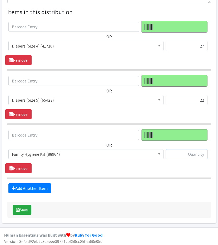
click at [184, 152] on input "text" at bounding box center [186, 154] width 42 height 10
type input "2"
click at [24, 206] on button "Save" at bounding box center [22, 210] width 19 height 10
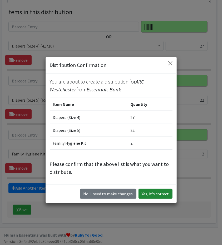
click at [153, 198] on button "Yes, it's correct" at bounding box center [155, 194] width 34 height 10
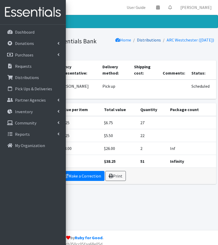
click at [141, 38] on link "Distributions" at bounding box center [149, 39] width 24 height 5
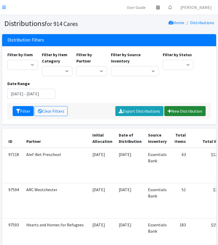
click at [194, 110] on link "New Distribution" at bounding box center [184, 111] width 41 height 10
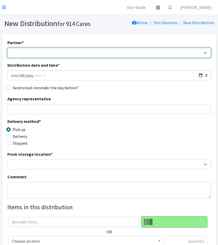
click at [109, 54] on select "4Communities 914United Abbot House Accompany Now Alef-Bet Preschool All Access …" at bounding box center [108, 53] width 203 height 10
select select "2967"
click at [7, 48] on select "4Communities 914United Abbot House Accompany Now Alef-Bet Preschool All Access …" at bounding box center [108, 53] width 203 height 10
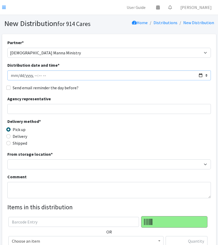
click at [198, 75] on input "Distribution date and time *" at bounding box center [108, 76] width 203 height 10
type input "[DATE]T23:59"
drag, startPoint x: 126, startPoint y: 104, endPoint x: 113, endPoint y: 108, distance: 13.6
click at [126, 104] on div "Agency representative" at bounding box center [108, 105] width 203 height 18
click at [109, 110] on input "Agency representative" at bounding box center [108, 109] width 203 height 10
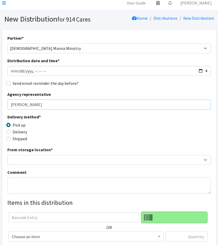
scroll to position [5, 0]
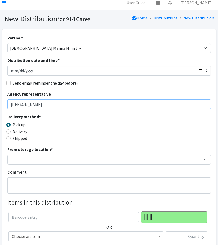
type input "Phyliss Shelton"
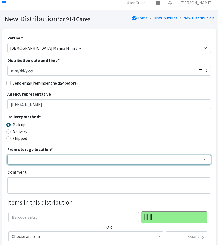
click at [54, 164] on select "Baby Bank Camp Clothing Plus Essentials Bank Westchester Reads" at bounding box center [108, 160] width 203 height 10
select select "207"
click at [7, 155] on select "Baby Bank Camp Clothing Plus Essentials Bank Westchester Reads" at bounding box center [108, 160] width 203 height 10
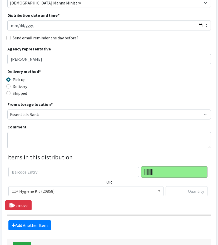
click at [57, 189] on span "11+ Hygiene Kit (20858)" at bounding box center [86, 191] width 148 height 7
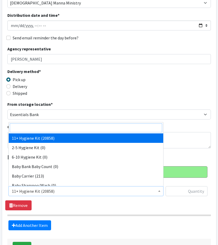
click at [82, 127] on input "search" at bounding box center [86, 128] width 152 height 9
type input "dia"
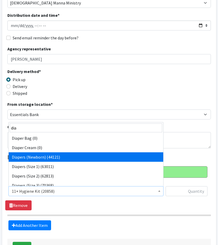
select select "5217"
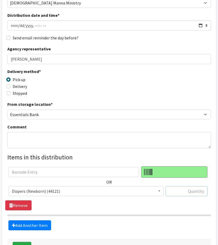
click at [200, 190] on input "text" at bounding box center [186, 192] width 42 height 10
type input "56"
click at [39, 221] on link "Add Another Item" at bounding box center [29, 226] width 43 height 10
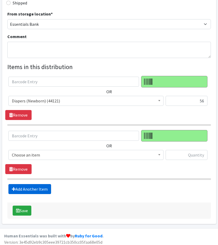
scroll to position [142, 0]
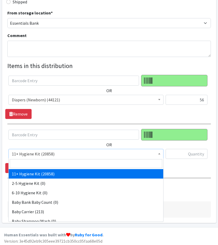
click at [38, 155] on span "11+ Hygiene Kit (20858)" at bounding box center [86, 153] width 148 height 7
click at [47, 165] on input "search" at bounding box center [86, 163] width 152 height 9
type input "dia"
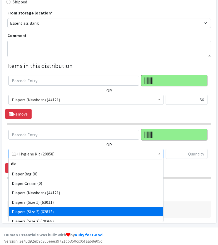
select select "5196"
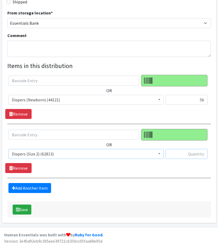
click at [205, 157] on input "text" at bounding box center [186, 154] width 42 height 10
type input "168"
click at [28, 191] on link "Add Another Item" at bounding box center [29, 188] width 43 height 10
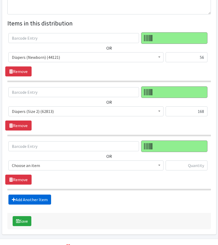
scroll to position [195, 0]
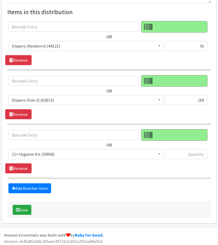
click at [50, 153] on span "11+ Hygiene Kit (20858)" at bounding box center [86, 154] width 148 height 7
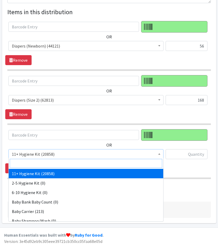
click at [64, 163] on input "search" at bounding box center [86, 163] width 152 height 9
type input "dia"
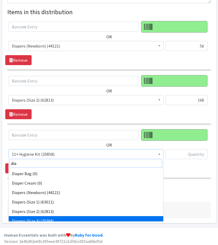
scroll to position [4, 0]
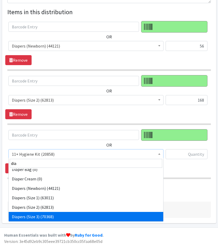
select select "5205"
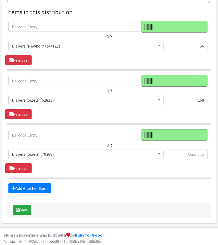
click at [187, 153] on input "text" at bounding box center [186, 154] width 42 height 10
type input "168"
click at [24, 188] on link "Add Another Item" at bounding box center [29, 189] width 43 height 10
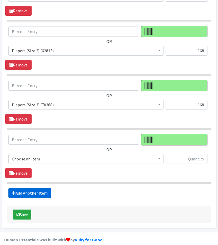
scroll to position [249, 0]
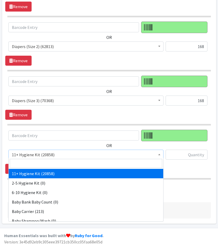
click at [50, 153] on span "11+ Hygiene Kit (20858)" at bounding box center [86, 154] width 148 height 7
click at [61, 164] on input "search" at bounding box center [86, 163] width 152 height 9
type input "dia"
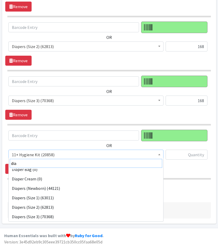
scroll to position [14, 0]
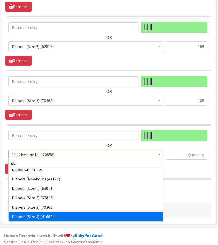
select select "5206"
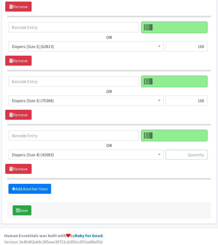
click at [186, 156] on input "text" at bounding box center [186, 155] width 42 height 10
type input "216"
click at [35, 188] on link "Add Another Item" at bounding box center [29, 189] width 43 height 10
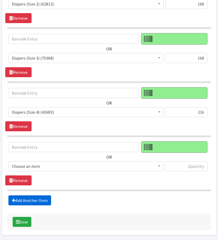
scroll to position [303, 0]
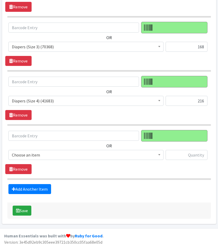
click at [40, 154] on span "Choose an item" at bounding box center [86, 155] width 148 height 7
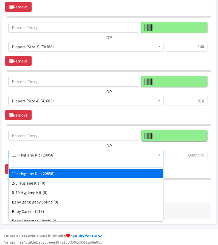
click at [56, 162] on input "search" at bounding box center [86, 163] width 152 height 9
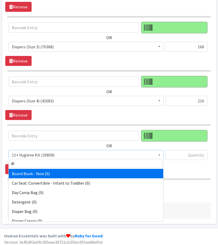
type input "dia"
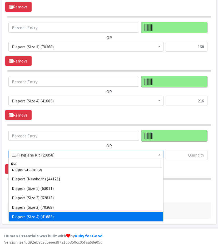
scroll to position [23, 0]
select select "5208"
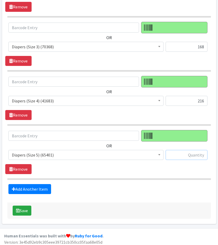
click at [193, 151] on input "text" at bounding box center [186, 155] width 42 height 10
type input "200"
click at [31, 184] on link "Add Another Item" at bounding box center [29, 189] width 43 height 10
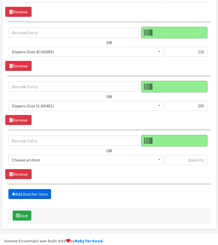
scroll to position [357, 0]
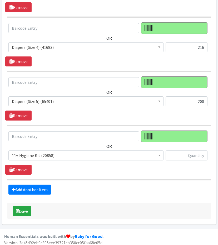
click at [43, 152] on span "11+ Hygiene Kit (20858)" at bounding box center [86, 155] width 148 height 7
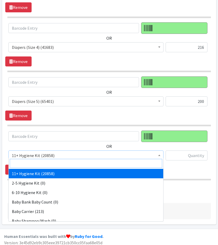
click at [52, 165] on input "search" at bounding box center [86, 163] width 152 height 9
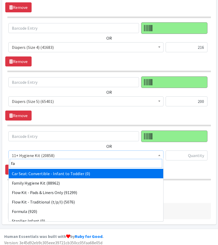
type input "fam"
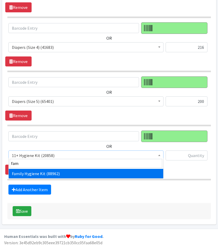
select select "14713"
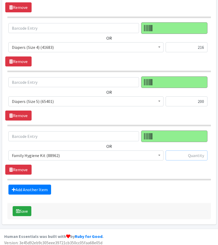
click at [182, 154] on input "text" at bounding box center [186, 156] width 42 height 10
type input "20"
click at [44, 185] on link "Add Another Item" at bounding box center [29, 190] width 43 height 10
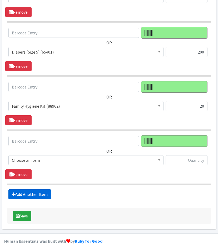
scroll to position [410, 0]
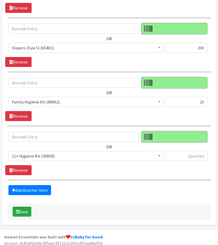
click at [58, 153] on span "11+ Hygiene Kit (20858)" at bounding box center [86, 156] width 148 height 7
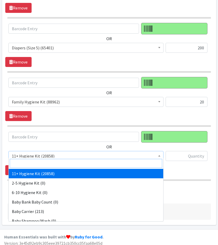
click at [62, 163] on input "search" at bounding box center [86, 163] width 152 height 9
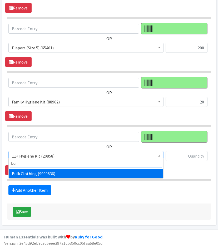
type input "bul"
select select "13151"
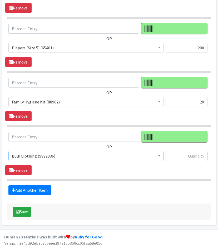
click at [195, 151] on input "text" at bounding box center [186, 156] width 42 height 10
type input "1"
click at [24, 209] on button "Save" at bounding box center [22, 212] width 19 height 10
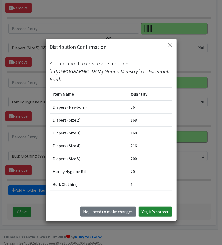
click at [152, 213] on button "Yes, it's correct" at bounding box center [155, 212] width 34 height 10
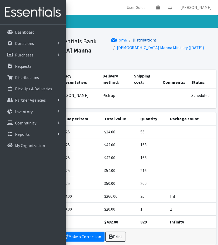
click at [140, 39] on link "Distributions" at bounding box center [145, 39] width 24 height 5
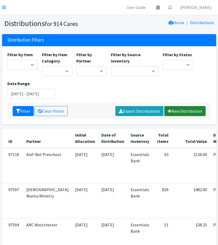
click at [180, 109] on link "New Distribution" at bounding box center [184, 111] width 41 height 10
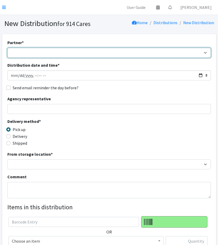
click at [109, 50] on select "4Communities 914United Abbot House Accompany Now Alef-Bet Preschool All Access …" at bounding box center [108, 53] width 203 height 10
select select "5727"
click at [7, 48] on select "4Communities 914United Abbot House Accompany Now Alef-Bet Preschool All Access …" at bounding box center [108, 53] width 203 height 10
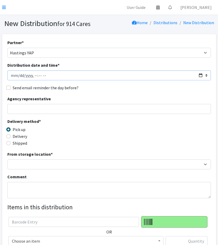
click at [201, 76] on input "Distribution date and time *" at bounding box center [108, 76] width 203 height 10
type input "[DATE]T23:59"
drag, startPoint x: 130, startPoint y: 88, endPoint x: 93, endPoint y: 99, distance: 38.5
click at [130, 88] on div "Send email reminder the day before?" at bounding box center [108, 88] width 203 height 6
click at [76, 109] on input "Agency representative" at bounding box center [108, 109] width 203 height 10
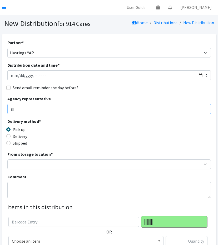
type input "j"
type input "JoAnn Reed-Stokes"
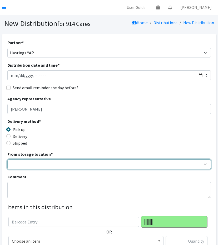
click at [19, 169] on select "Baby Bank Camp Clothing Plus Essentials Bank Westchester Reads" at bounding box center [108, 165] width 203 height 10
select select "207"
click at [7, 160] on select "Baby Bank Camp Clothing Plus Essentials Bank Westchester Reads" at bounding box center [108, 165] width 203 height 10
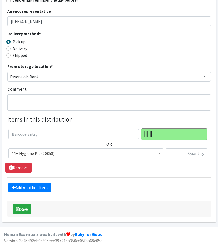
click at [48, 158] on span "11+ Hygiene Kit (20858)" at bounding box center [85, 154] width 155 height 10
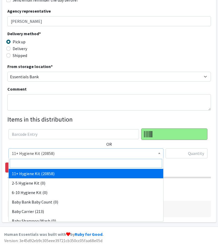
click at [51, 162] on input "search" at bounding box center [86, 163] width 152 height 9
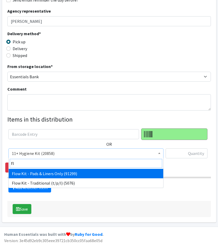
type input "flo"
select select "14765"
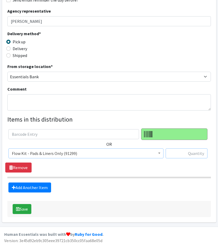
click at [190, 152] on input "text" at bounding box center [186, 154] width 42 height 10
type input "40"
click at [36, 185] on link "Add Another Item" at bounding box center [29, 188] width 43 height 10
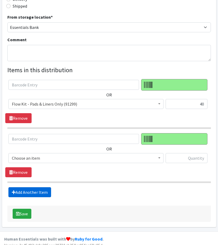
scroll to position [142, 0]
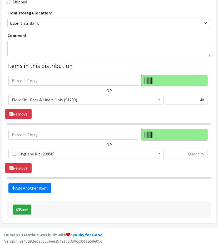
click at [54, 155] on span "11+ Hygiene Kit (20858)" at bounding box center [86, 153] width 148 height 7
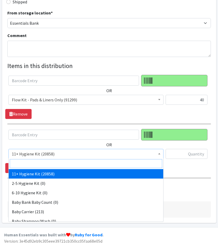
click at [59, 162] on input "search" at bounding box center [86, 163] width 152 height 9
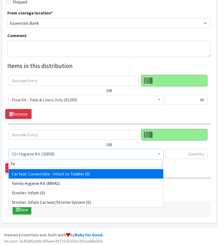
type input "fam"
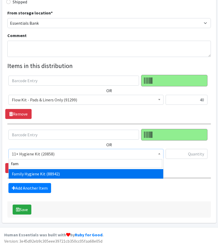
select select "14713"
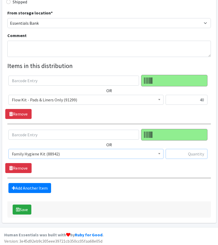
click at [171, 155] on input "text" at bounding box center [186, 154] width 42 height 10
type input "20"
click at [23, 209] on button "Save" at bounding box center [22, 210] width 19 height 10
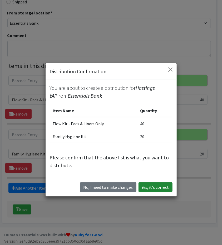
click at [153, 184] on button "Yes, it's correct" at bounding box center [155, 188] width 34 height 10
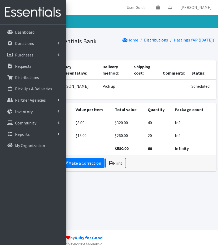
click at [144, 40] on link "Distributions" at bounding box center [156, 39] width 24 height 5
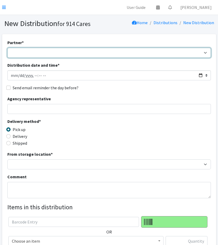
click at [64, 53] on select "4Communities 914United Abbot House Accompany Now Alef-Bet Preschool All Access …" at bounding box center [108, 53] width 203 height 10
select select "5089"
click at [7, 48] on select "4Communities 914United Abbot House Accompany Now Alef-Bet Preschool All Access …" at bounding box center [108, 53] width 203 height 10
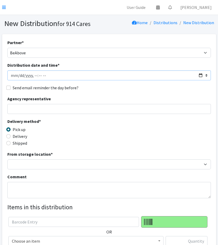
click at [201, 75] on input "Distribution date and time *" at bounding box center [108, 76] width 203 height 10
type input "[DATE]T23:59"
drag, startPoint x: 145, startPoint y: 98, endPoint x: 126, endPoint y: 103, distance: 19.7
click at [145, 98] on div "Agency representative" at bounding box center [108, 105] width 203 height 18
click at [120, 106] on input "Agency representative" at bounding box center [108, 109] width 203 height 10
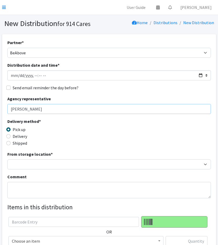
scroll to position [6, 0]
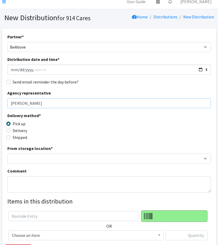
type input "[PERSON_NAME]"
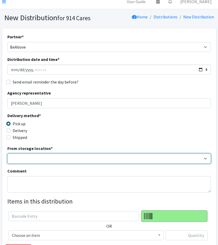
click at [40, 159] on select "Baby Bank Camp Clothing Plus Essentials Bank Westchester Reads" at bounding box center [108, 159] width 203 height 10
select select "207"
click at [7, 154] on select "Baby Bank Camp Clothing Plus Essentials Bank Westchester Reads" at bounding box center [108, 159] width 203 height 10
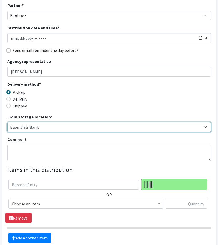
scroll to position [39, 0]
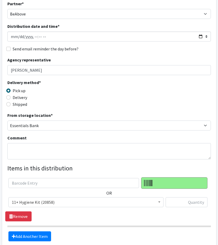
click at [41, 202] on span "11+ Hygiene Kit (20858)" at bounding box center [86, 202] width 148 height 7
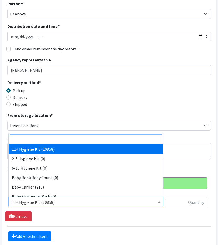
click at [76, 137] on input "search" at bounding box center [86, 139] width 152 height 9
type input "dia"
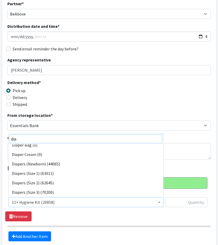
scroll to position [14, 0]
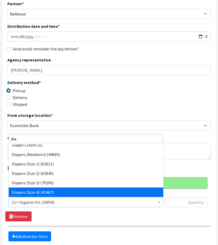
select select "5206"
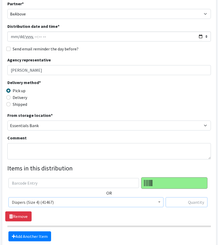
click at [176, 202] on input "text" at bounding box center [186, 203] width 42 height 10
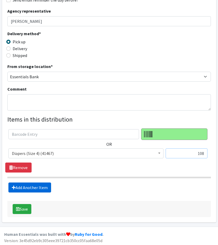
type input "108"
click at [29, 187] on link "Add Another Item" at bounding box center [29, 188] width 43 height 10
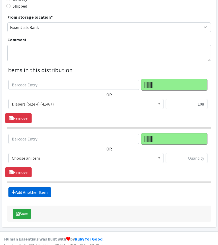
scroll to position [142, 0]
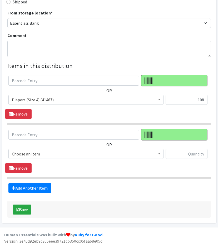
click at [63, 149] on span "Choose an item" at bounding box center [85, 154] width 155 height 10
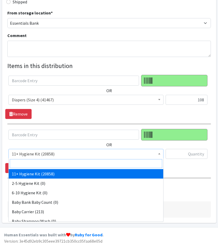
click at [61, 167] on input "search" at bounding box center [86, 163] width 152 height 9
type input "dia"
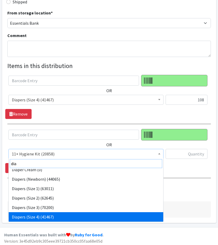
scroll to position [23, 0]
select select "5208"
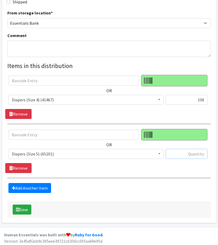
click at [177, 154] on input "text" at bounding box center [186, 154] width 42 height 10
type input "88"
click at [6, 189] on div "Add Another Item" at bounding box center [108, 188] width 207 height 10
click at [26, 188] on link "Add Another Item" at bounding box center [29, 188] width 43 height 10
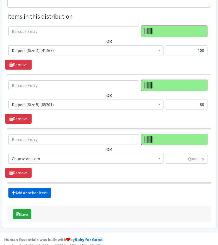
scroll to position [195, 0]
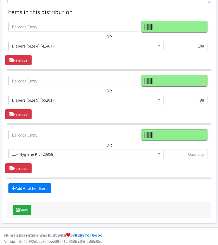
click at [41, 157] on span "11+ Hygiene Kit (20858)" at bounding box center [85, 154] width 155 height 10
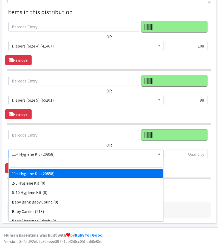
click at [45, 160] on input "search" at bounding box center [86, 163] width 152 height 9
type input "dia"
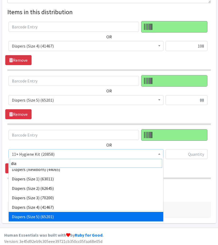
scroll to position [33, 0]
select select "5209"
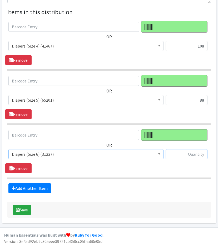
click at [179, 152] on input "text" at bounding box center [186, 154] width 42 height 10
type input "72"
click at [21, 189] on link "Add Another Item" at bounding box center [29, 189] width 43 height 10
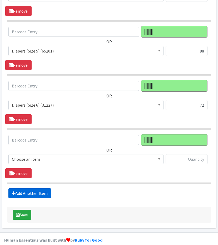
scroll to position [249, 0]
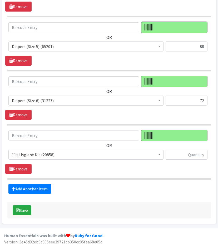
click at [51, 152] on span "11+ Hygiene Kit (20858)" at bounding box center [86, 154] width 148 height 7
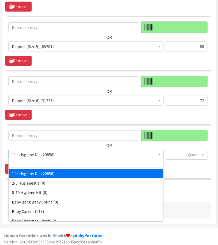
click at [63, 163] on input "search" at bounding box center [86, 163] width 152 height 9
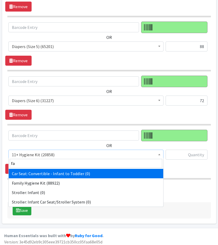
type input "fam"
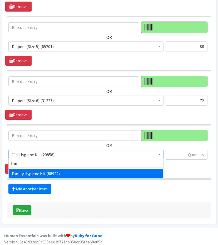
select select "14713"
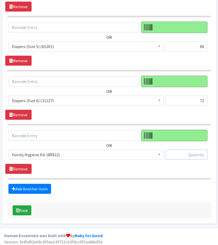
click at [178, 153] on input "text" at bounding box center [186, 155] width 42 height 10
type input "6"
click at [27, 208] on button "Save" at bounding box center [22, 211] width 19 height 10
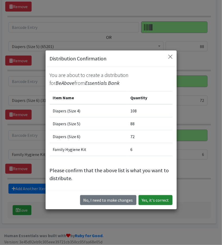
click at [145, 202] on button "Yes, it's correct" at bounding box center [155, 200] width 34 height 10
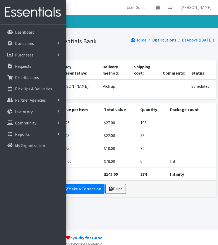
click at [158, 39] on link "Distributions" at bounding box center [164, 39] width 24 height 5
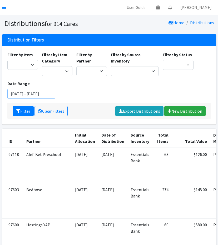
click at [36, 94] on input "[DATE] - [DATE]" at bounding box center [31, 94] width 48 height 10
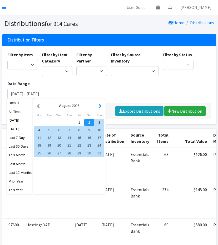
click at [100, 106] on button "button" at bounding box center [100, 106] width 6 height 7
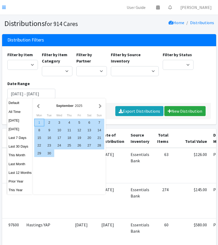
click at [40, 123] on div "1" at bounding box center [39, 123] width 10 height 8
click at [46, 152] on div "30" at bounding box center [49, 154] width 10 height 8
type input "[DATE] - [DATE]"
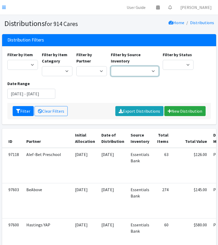
click at [129, 70] on select "Baby Bank Camp Clothing Plus Essentials Bank Westchester Reads" at bounding box center [135, 71] width 48 height 10
select select "207"
click at [111, 66] on select "Baby Bank Camp Clothing Plus Essentials Bank Westchester Reads" at bounding box center [135, 71] width 48 height 10
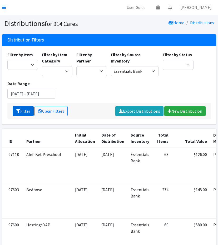
click at [20, 112] on button "Filter" at bounding box center [23, 111] width 21 height 10
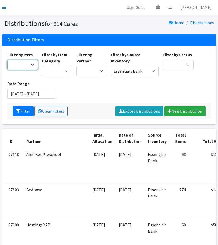
click at [28, 67] on select "11+ Hygiene Kit 2-5 Hygiene Kit 6-10 Hygiene Kit Baby Bank Baby Count Baby Carr…" at bounding box center [22, 65] width 31 height 10
select select "5217"
click at [7, 60] on select "11+ Hygiene Kit 2-5 Hygiene Kit 6-10 Hygiene Kit Baby Bank Baby Count Baby Carr…" at bounding box center [22, 65] width 31 height 10
click at [23, 109] on button "Filter" at bounding box center [23, 111] width 21 height 10
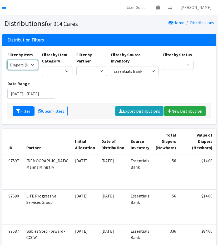
click at [17, 66] on select "11+ Hygiene Kit 2-5 Hygiene Kit 6-10 Hygiene Kit Baby Bank Baby Count Baby Carr…" at bounding box center [22, 65] width 31 height 10
select select "5195"
click at [7, 60] on select "11+ Hygiene Kit 2-5 Hygiene Kit 6-10 Hygiene Kit Baby Bank Baby Count Baby Carr…" at bounding box center [22, 65] width 31 height 10
click at [23, 114] on button "Filter" at bounding box center [23, 111] width 21 height 10
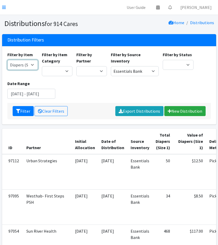
click at [18, 68] on select "11+ Hygiene Kit 2-5 Hygiene Kit 6-10 Hygiene Kit Baby Bank Baby Count Baby Carr…" at bounding box center [22, 65] width 31 height 10
click at [7, 60] on select "11+ Hygiene Kit 2-5 Hygiene Kit 6-10 Hygiene Kit Baby Bank Baby Count Baby Carr…" at bounding box center [22, 65] width 31 height 10
click at [18, 63] on select "11+ Hygiene Kit 2-5 Hygiene Kit 6-10 Hygiene Kit Baby Bank Baby Count Baby Carr…" at bounding box center [22, 65] width 31 height 10
select select "5196"
click at [7, 60] on select "11+ Hygiene Kit 2-5 Hygiene Kit 6-10 Hygiene Kit Baby Bank Baby Count Baby Carr…" at bounding box center [22, 65] width 31 height 10
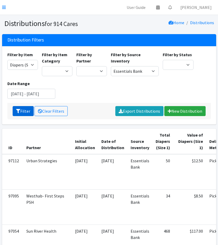
click at [22, 112] on button "Filter" at bounding box center [23, 111] width 21 height 10
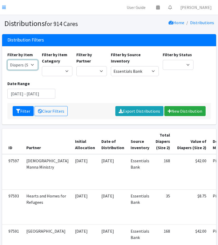
click at [18, 67] on select "11+ Hygiene Kit 2-5 Hygiene Kit 6-10 Hygiene Kit Baby Bank Baby Count Baby Carr…" at bounding box center [22, 65] width 31 height 10
select select "5205"
click at [7, 60] on select "11+ Hygiene Kit 2-5 Hygiene Kit 6-10 Hygiene Kit Baby Bank Baby Count Baby Carr…" at bounding box center [22, 65] width 31 height 10
click at [25, 109] on button "Filter" at bounding box center [23, 111] width 21 height 10
click at [27, 67] on select "11+ Hygiene Kit 2-5 Hygiene Kit 6-10 Hygiene Kit Baby Bank Baby Count Baby Carr…" at bounding box center [22, 65] width 31 height 10
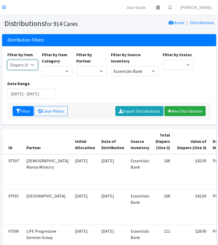
select select "5206"
click at [7, 60] on select "11+ Hygiene Kit 2-5 Hygiene Kit 6-10 Hygiene Kit Baby Bank Baby Count Baby Carr…" at bounding box center [22, 65] width 31 height 10
click at [14, 110] on button "Filter" at bounding box center [23, 111] width 21 height 10
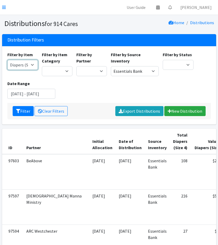
click at [19, 67] on select "11+ Hygiene Kit 2-5 Hygiene Kit 6-10 Hygiene Kit Baby Bank Baby Count Baby Carr…" at bounding box center [22, 65] width 31 height 10
select select "5208"
click at [7, 60] on select "11+ Hygiene Kit 2-5 Hygiene Kit 6-10 Hygiene Kit Baby Bank Baby Count Baby Carr…" at bounding box center [22, 65] width 31 height 10
click at [21, 110] on button "Filter" at bounding box center [23, 111] width 21 height 10
click at [25, 64] on select "11+ Hygiene Kit 2-5 Hygiene Kit 6-10 Hygiene Kit Baby Bank Baby Count Baby Carr…" at bounding box center [22, 65] width 31 height 10
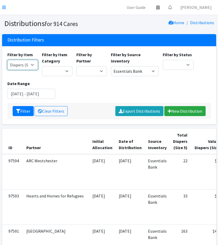
select select "5209"
click at [7, 60] on select "11+ Hygiene Kit 2-5 Hygiene Kit 6-10 Hygiene Kit Baby Bank Baby Count Baby Carr…" at bounding box center [22, 65] width 31 height 10
click at [16, 110] on icon "submit" at bounding box center [18, 111] width 4 height 4
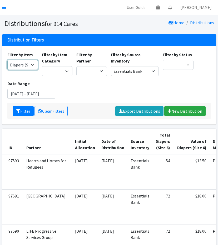
click at [27, 63] on select "11+ Hygiene Kit 2-5 Hygiene Kit 6-10 Hygiene Kit Baby Bank Baby Count Baby Carr…" at bounding box center [22, 65] width 31 height 10
select select "5204"
click at [7, 60] on select "11+ Hygiene Kit 2-5 Hygiene Kit 6-10 Hygiene Kit Baby Bank Baby Count Baby Carr…" at bounding box center [22, 65] width 31 height 10
click at [24, 109] on button "Filter" at bounding box center [23, 111] width 21 height 10
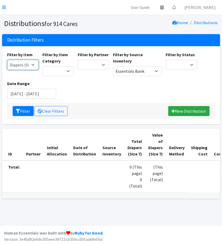
click at [28, 66] on select "11+ Hygiene Kit 2-5 Hygiene Kit 6-10 Hygiene Kit Baby Bank Baby Count Baby Carr…" at bounding box center [22, 65] width 31 height 10
select select "5198"
click at [7, 60] on select "11+ Hygiene Kit 2-5 Hygiene Kit 6-10 Hygiene Kit Baby Bank Baby Count Baby Carr…" at bounding box center [22, 65] width 31 height 10
click at [21, 108] on button "Filter" at bounding box center [23, 111] width 21 height 10
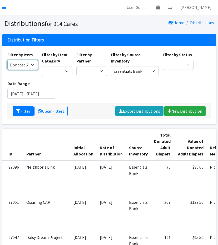
click at [31, 67] on select "11+ Hygiene Kit 2-5 Hygiene Kit 6-10 Hygiene Kit Baby Bank Baby Count Baby Carr…" at bounding box center [22, 65] width 31 height 10
select select "5214"
click at [7, 60] on select "11+ Hygiene Kit 2-5 Hygiene Kit 6-10 Hygiene Kit Baby Bank Baby Count Baby Carr…" at bounding box center [22, 65] width 31 height 10
click at [15, 106] on div "Filter Clear Filters Export Distributions New Distribution" at bounding box center [108, 111] width 203 height 16
click at [17, 109] on icon "submit" at bounding box center [18, 111] width 4 height 4
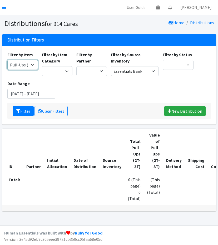
click at [15, 64] on select "11+ Hygiene Kit 2-5 Hygiene Kit 6-10 Hygiene Kit Baby Bank Baby Count Baby Carr…" at bounding box center [22, 65] width 31 height 10
select select "5216"
click at [7, 60] on select "11+ Hygiene Kit 2-5 Hygiene Kit 6-10 Hygiene Kit Baby Bank Baby Count Baby Carr…" at bounding box center [22, 65] width 31 height 10
click at [22, 111] on button "Filter" at bounding box center [23, 111] width 21 height 10
drag, startPoint x: 24, startPoint y: 64, endPoint x: 25, endPoint y: 69, distance: 4.6
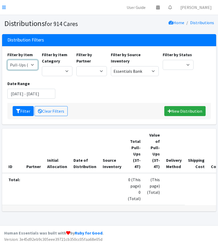
click at [24, 64] on select "11+ Hygiene Kit 2-5 Hygiene Kit 6-10 Hygiene Kit Baby Bank Baby Count Baby Carr…" at bounding box center [22, 65] width 31 height 10
click at [7, 60] on select "11+ Hygiene Kit 2-5 Hygiene Kit 6-10 Hygiene Kit Baby Bank Baby Count Baby Carr…" at bounding box center [22, 65] width 31 height 10
click at [26, 70] on div "Filter by Item 11+ Hygiene Kit 2-5 Hygiene Kit 6-10 Hygiene Kit Baby Bank Baby …" at bounding box center [22, 64] width 34 height 25
drag, startPoint x: 28, startPoint y: 62, endPoint x: 29, endPoint y: 69, distance: 7.1
click at [28, 62] on select "11+ Hygiene Kit 2-5 Hygiene Kit 6-10 Hygiene Kit Baby Bank Baby Count Baby Carr…" at bounding box center [22, 65] width 31 height 10
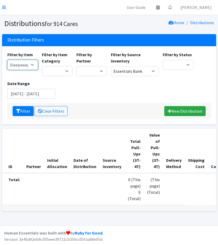
select select "5221"
click at [7, 60] on select "11+ Hygiene Kit 2-5 Hygiene Kit 6-10 Hygiene Kit Baby Bank Baby Count Baby Carr…" at bounding box center [22, 65] width 31 height 10
click at [21, 107] on button "Filter" at bounding box center [23, 111] width 21 height 10
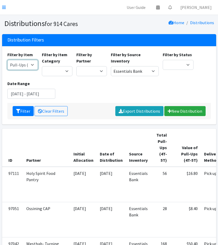
click at [32, 61] on select "11+ Hygiene Kit 2-5 Hygiene Kit 6-10 Hygiene Kit Baby Bank Baby Count Baby Carr…" at bounding box center [22, 65] width 31 height 10
select select "14765"
click at [7, 60] on select "11+ Hygiene Kit 2-5 Hygiene Kit 6-10 Hygiene Kit Baby Bank Baby Count Baby Carr…" at bounding box center [22, 65] width 31 height 10
click at [19, 111] on icon "submit" at bounding box center [18, 111] width 4 height 4
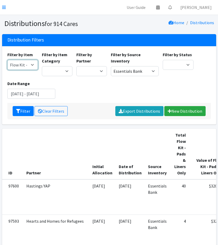
click at [19, 63] on select "11+ Hygiene Kit 2-5 Hygiene Kit 6-10 Hygiene Kit Baby Bank Baby Count Baby Carr…" at bounding box center [22, 65] width 31 height 10
select select "10571"
click at [7, 60] on select "11+ Hygiene Kit 2-5 Hygiene Kit 6-10 Hygiene Kit Baby Bank Baby Count Baby Carr…" at bounding box center [22, 65] width 31 height 10
click at [21, 108] on button "Filter" at bounding box center [23, 111] width 21 height 10
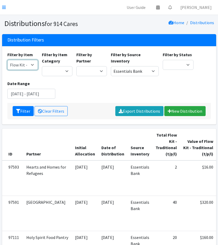
click at [21, 68] on select "11+ Hygiene Kit 2-5 Hygiene Kit 6-10 Hygiene Kit Baby Bank Baby Count Baby Carr…" at bounding box center [22, 65] width 31 height 10
select select "14713"
click at [7, 60] on select "11+ Hygiene Kit 2-5 Hygiene Kit 6-10 Hygiene Kit Baby Bank Baby Count Baby Carr…" at bounding box center [22, 65] width 31 height 10
click at [24, 113] on button "Filter" at bounding box center [23, 111] width 21 height 10
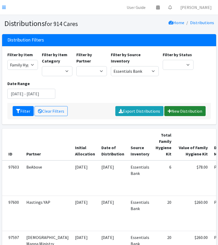
click at [182, 106] on link "New Distribution" at bounding box center [184, 111] width 41 height 10
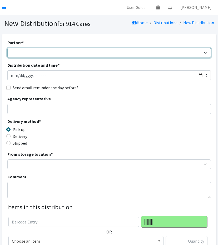
click at [117, 54] on select "4Communities 914United Abbot House Accompany Now Alef-Bet Preschool All Access …" at bounding box center [108, 53] width 203 height 10
select select "2895"
click at [7, 48] on select "4Communities 914United Abbot House Accompany Now Alef-Bet Preschool All Access …" at bounding box center [108, 53] width 203 height 10
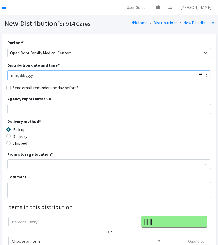
click at [199, 73] on input "Distribution date and time *" at bounding box center [108, 76] width 203 height 10
type input "2025-09-01T23:59"
click at [172, 95] on div "Partner * 4Communities 914United Abbot House Accompany Now Alef-Bet Preschool A…" at bounding box center [108, 159] width 203 height 241
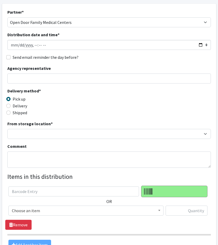
scroll to position [31, 0]
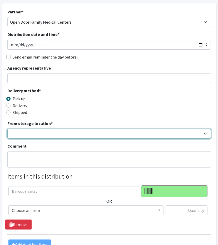
click at [39, 134] on select "Baby Bank Camp Clothing Plus Essentials Bank Westchester Reads" at bounding box center [108, 134] width 203 height 10
select select "305"
click at [7, 129] on select "Baby Bank Camp Clothing Plus Essentials Bank Westchester Reads" at bounding box center [108, 134] width 203 height 10
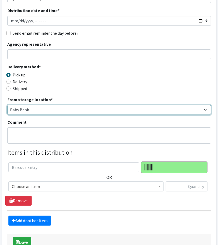
scroll to position [58, 0]
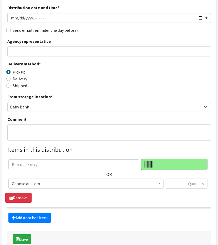
click at [73, 183] on span "Choose an item" at bounding box center [86, 183] width 148 height 7
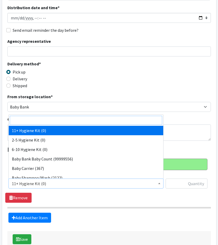
click at [56, 123] on input "search" at bounding box center [86, 120] width 152 height 9
type input "dia"
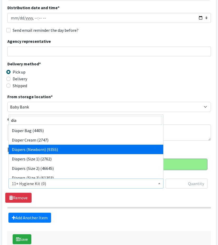
select select "5195"
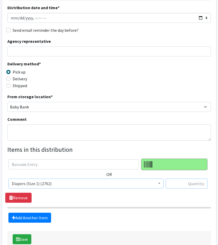
click at [182, 182] on input "text" at bounding box center [186, 184] width 42 height 10
type input "200"
click at [28, 213] on link "Add Another Item" at bounding box center [29, 218] width 43 height 10
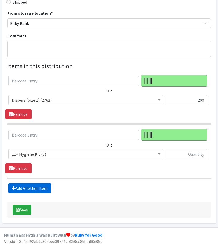
scroll to position [142, 0]
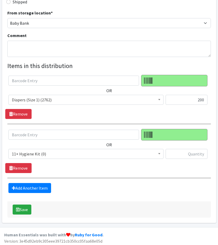
click at [43, 150] on span "11+ Hygiene Kit (0)" at bounding box center [86, 153] width 148 height 7
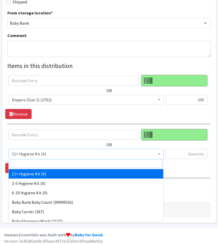
click at [49, 165] on input "search" at bounding box center [86, 163] width 152 height 9
type input "dia"
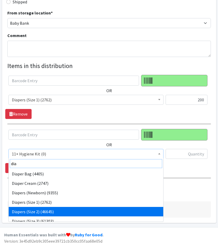
scroll to position [4, 0]
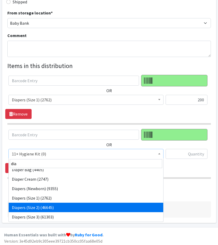
select select "5196"
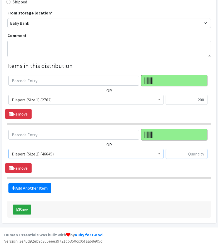
click at [190, 154] on input "text" at bounding box center [186, 154] width 42 height 10
type input "672"
click at [37, 185] on link "Add Another Item" at bounding box center [29, 188] width 43 height 10
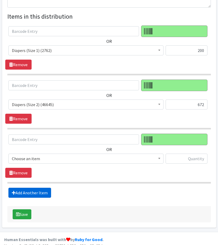
scroll to position [195, 0]
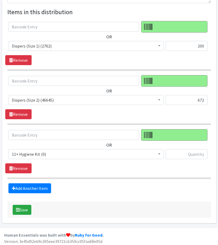
click at [41, 151] on span "11+ Hygiene Kit (0)" at bounding box center [86, 154] width 148 height 7
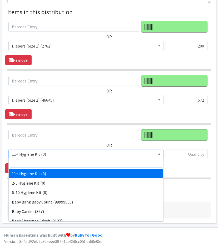
click at [53, 162] on input "search" at bounding box center [86, 163] width 152 height 9
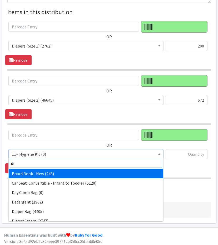
type input "dia"
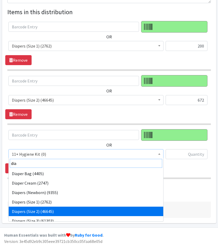
scroll to position [4, 0]
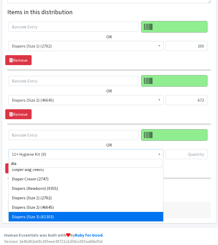
select select "5205"
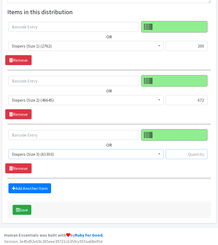
click at [171, 152] on input "text" at bounding box center [186, 154] width 42 height 10
type input "280"
click at [30, 190] on link "Add Another Item" at bounding box center [29, 189] width 43 height 10
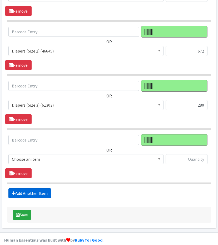
scroll to position [249, 0]
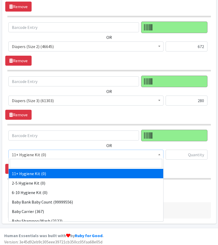
click at [54, 154] on span "11+ Hygiene Kit (0)" at bounding box center [86, 154] width 148 height 7
click at [54, 164] on input "search" at bounding box center [86, 163] width 152 height 9
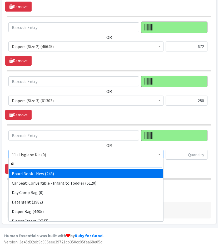
type input "dia"
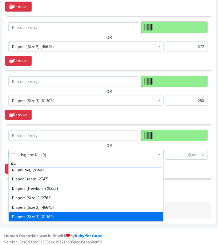
scroll to position [14, 0]
select select "5206"
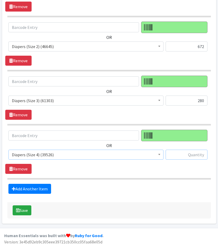
click at [177, 150] on input "text" at bounding box center [186, 155] width 42 height 10
type input "270"
click at [33, 187] on link "Add Another Item" at bounding box center [29, 189] width 43 height 10
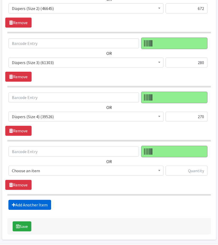
scroll to position [303, 0]
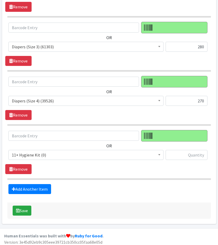
click at [39, 153] on span "11+ Hygiene Kit (0)" at bounding box center [86, 155] width 148 height 7
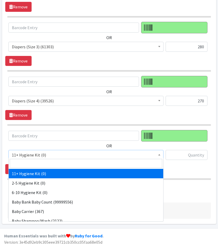
click at [57, 167] on input "search" at bounding box center [86, 163] width 152 height 9
type input "dia"
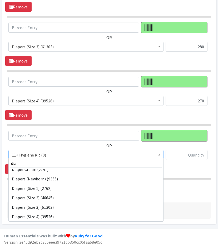
scroll to position [23, 0]
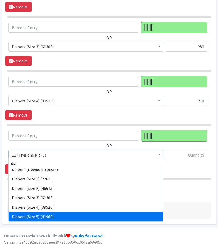
select select "5208"
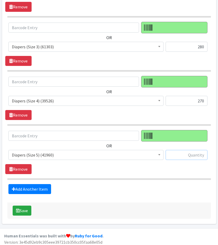
click at [195, 155] on input "text" at bounding box center [186, 155] width 42 height 10
type input "330"
click at [32, 188] on link "Add Another Item" at bounding box center [29, 189] width 43 height 10
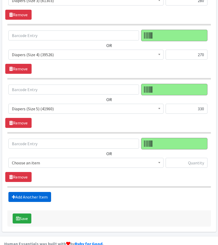
scroll to position [357, 0]
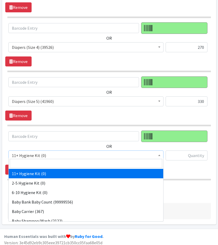
click at [31, 153] on span "11+ Hygiene Kit (0)" at bounding box center [86, 155] width 148 height 7
click at [42, 163] on input "search" at bounding box center [86, 163] width 152 height 9
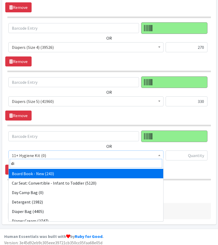
type input "dia"
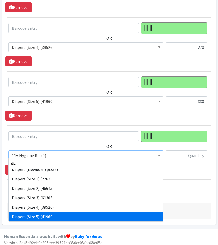
scroll to position [33, 0]
select select "5209"
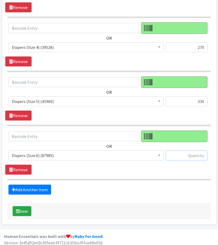
click at [173, 151] on input "text" at bounding box center [186, 156] width 42 height 10
type input "648"
click at [19, 189] on link "Add Another Item" at bounding box center [29, 190] width 43 height 10
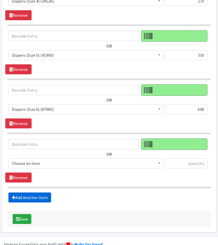
scroll to position [410, 0]
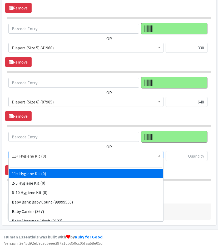
click at [50, 153] on span "11+ Hygiene Kit (0)" at bounding box center [86, 156] width 148 height 7
click at [52, 162] on input "search" at bounding box center [86, 163] width 152 height 9
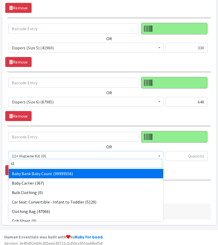
type input "clo"
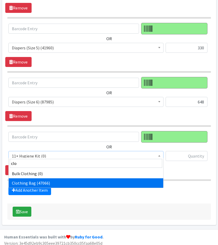
select select "10574"
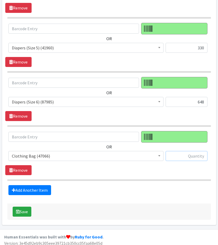
click at [193, 151] on input "text" at bounding box center [186, 156] width 42 height 10
type input "18"
click at [32, 190] on link "Add Another Item" at bounding box center [29, 190] width 43 height 10
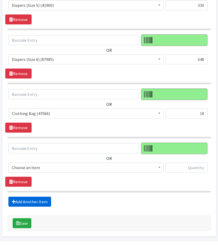
scroll to position [464, 0]
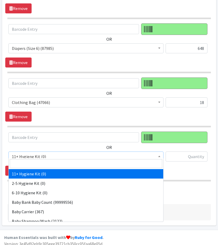
click at [49, 157] on span "11+ Hygiene Kit (0)" at bounding box center [85, 157] width 155 height 10
click at [65, 164] on input "search" at bounding box center [86, 163] width 152 height 9
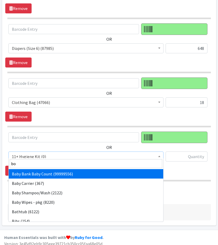
type input "boa"
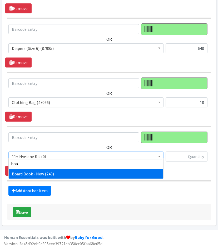
select select "10657"
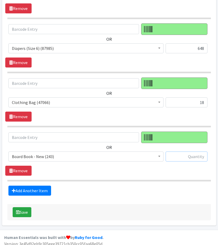
click at [190, 154] on input "text" at bounding box center [186, 157] width 42 height 10
type input "18"
click at [33, 186] on link "Add Another Item" at bounding box center [29, 191] width 43 height 10
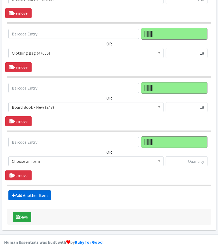
scroll to position [518, 0]
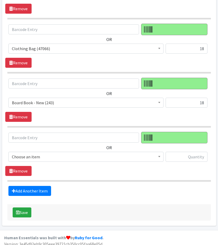
click at [33, 154] on span "Choose an item" at bounding box center [86, 156] width 148 height 7
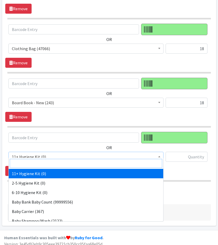
click at [42, 162] on input "search" at bounding box center [86, 163] width 152 height 9
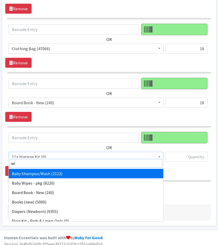
type input "wip"
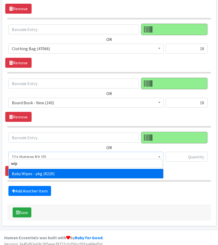
select select "5219"
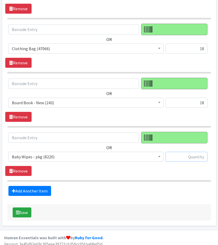
click at [177, 152] on input "text" at bounding box center [186, 157] width 42 height 10
type input "72"
click at [43, 187] on link "Add Another Item" at bounding box center [29, 191] width 43 height 10
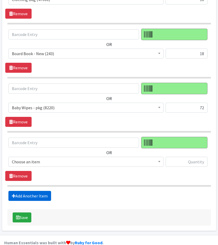
scroll to position [572, 0]
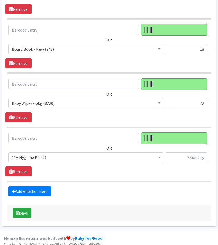
click at [36, 154] on span "11+ Hygiene Kit (0)" at bounding box center [86, 157] width 148 height 7
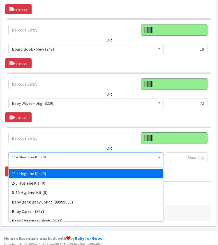
click at [42, 161] on input "search" at bounding box center [86, 163] width 152 height 9
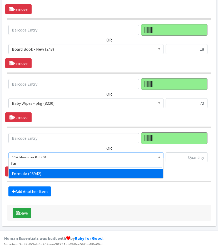
type input "form"
select select "13582"
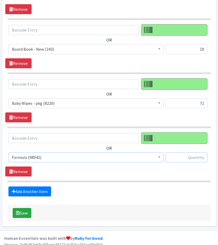
click at [177, 153] on input "text" at bounding box center [186, 158] width 42 height 10
type input "9"
click at [23, 187] on link "Add Another Item" at bounding box center [29, 192] width 43 height 10
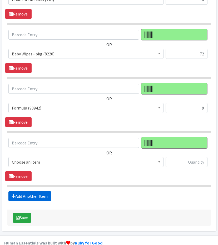
scroll to position [626, 0]
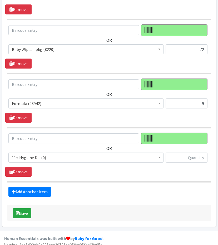
click at [31, 157] on span "11+ Hygiene Kit (0)" at bounding box center [85, 158] width 155 height 10
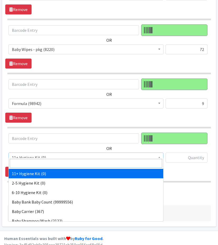
click at [48, 165] on input "search" at bounding box center [86, 163] width 152 height 9
type input "um"
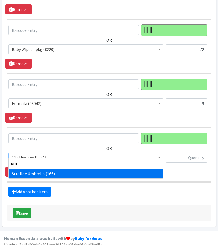
select select "10585"
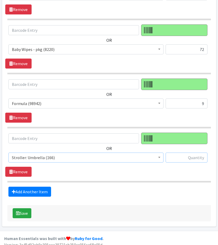
click at [190, 153] on input "text" at bounding box center [186, 158] width 42 height 10
type input "1"
click at [39, 187] on link "Add Another Item" at bounding box center [29, 192] width 43 height 10
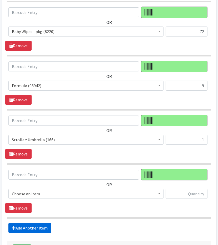
scroll to position [679, 0]
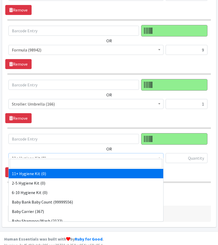
click at [33, 155] on span "11+ Hygiene Kit (0)" at bounding box center [86, 158] width 148 height 7
click at [63, 163] on input "search" at bounding box center [86, 163] width 152 height 9
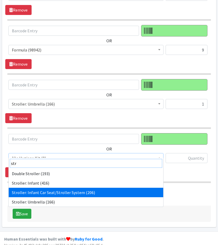
type input "str"
select select "10582"
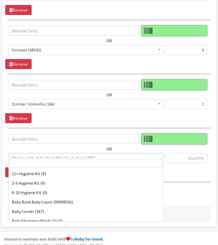
scroll to position [417, 0]
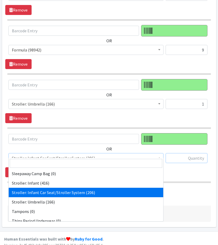
click at [183, 153] on input "text" at bounding box center [186, 158] width 42 height 10
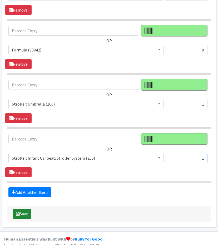
type input "1"
click at [23, 209] on button "Save" at bounding box center [22, 214] width 19 height 10
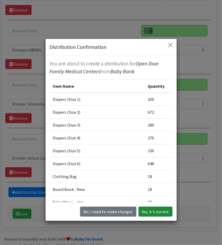
click at [155, 211] on button "Yes, it's correct" at bounding box center [155, 212] width 34 height 10
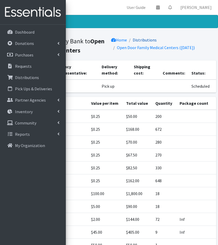
click at [140, 40] on link "Distributions" at bounding box center [145, 39] width 24 height 5
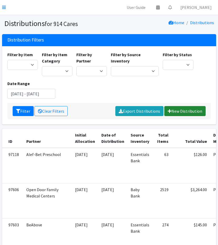
click at [187, 111] on link "New Distribution" at bounding box center [184, 111] width 41 height 10
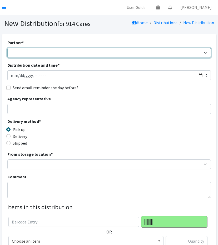
click at [106, 48] on select "4Communities 914United Abbot House Accompany Now Alef-Bet Preschool All Access …" at bounding box center [108, 53] width 203 height 10
select select "5633"
click at [7, 48] on select "4Communities 914United Abbot House Accompany Now Alef-Bet Preschool All Access …" at bounding box center [108, 53] width 203 height 10
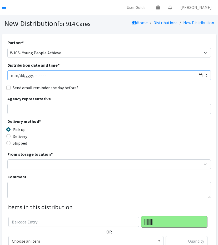
click at [200, 76] on input "Distribution date and time *" at bounding box center [108, 76] width 203 height 10
type input "2025-09-01T23:59"
click at [133, 99] on div "Agency representative" at bounding box center [108, 105] width 203 height 18
click at [111, 111] on input "Agency representative" at bounding box center [108, 109] width 203 height 10
click at [124, 147] on div "Delivery method * Pick up Delivery Shipped Shipping cost" at bounding box center [108, 134] width 203 height 33
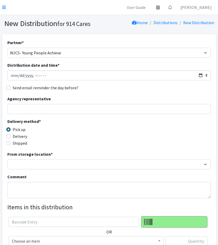
scroll to position [35, 0]
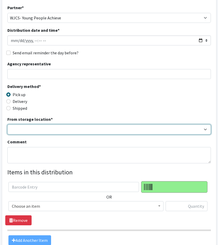
click at [57, 125] on select "Baby Bank Camp Clothing Plus Essentials Bank Westchester Reads" at bounding box center [108, 130] width 203 height 10
select select "305"
click at [7, 125] on select "Baby Bank Camp Clothing Plus Essentials Bank Westchester Reads" at bounding box center [108, 130] width 203 height 10
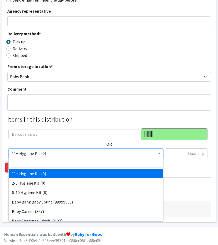
click at [51, 152] on span "11+ Hygiene Kit (0)" at bounding box center [86, 153] width 148 height 7
click at [53, 161] on input "search" at bounding box center [86, 163] width 152 height 9
type input "dia"
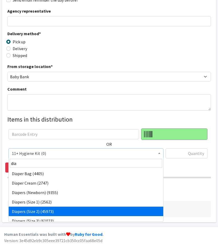
select select "5196"
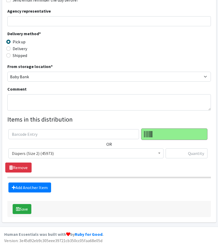
click at [175, 164] on div "OR 11+ Hygiene Kit (0) 2-5 Hygiene Kit (0) 6-10 Hygiene Kit (0) Baby Bank Baby …" at bounding box center [108, 151] width 207 height 44
click at [182, 158] on input "text" at bounding box center [186, 154] width 42 height 10
type input "840"
click at [40, 189] on link "Add Another Item" at bounding box center [29, 188] width 43 height 10
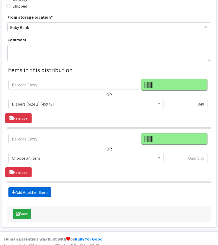
scroll to position [142, 0]
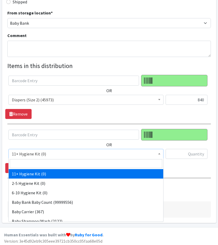
click at [55, 152] on span "11+ Hygiene Kit (0)" at bounding box center [86, 153] width 148 height 7
click at [57, 159] on input "search" at bounding box center [86, 163] width 152 height 9
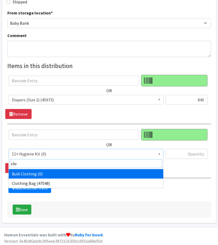
type input "clot"
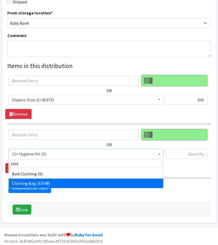
select select "10574"
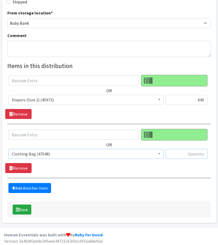
click at [186, 151] on input "text" at bounding box center [186, 154] width 42 height 10
type input "5"
click at [23, 187] on link "Add Another Item" at bounding box center [29, 188] width 43 height 10
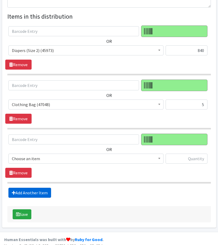
scroll to position [195, 0]
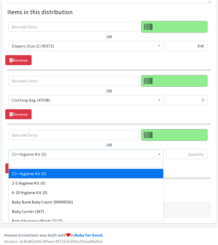
click at [35, 151] on span "11+ Hygiene Kit (0)" at bounding box center [86, 154] width 148 height 7
click at [48, 165] on input "search" at bounding box center [86, 163] width 152 height 9
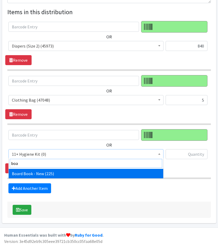
type input "boa"
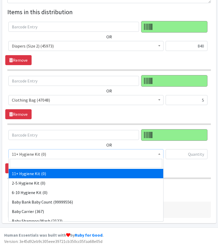
click at [52, 153] on span "11+ Hygiene Kit (0)" at bounding box center [86, 154] width 148 height 7
click at [54, 165] on input "search" at bounding box center [86, 163] width 152 height 9
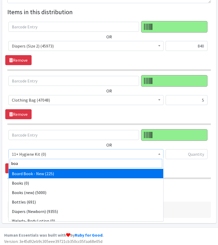
type input "boar"
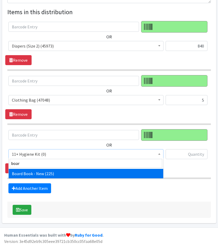
select select "10657"
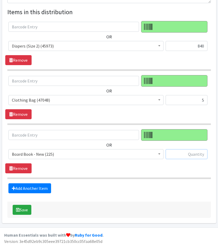
click at [188, 156] on input "text" at bounding box center [186, 154] width 42 height 10
type input "5"
click at [23, 187] on link "Add Another Item" at bounding box center [29, 189] width 43 height 10
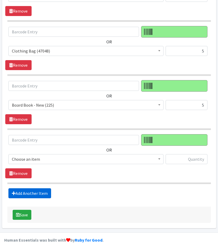
scroll to position [249, 0]
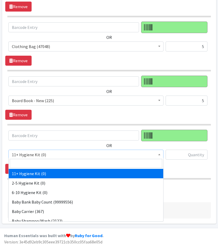
click at [62, 153] on span "11+ Hygiene Kit (0)" at bounding box center [86, 154] width 148 height 7
click at [63, 164] on input "search" at bounding box center [86, 163] width 152 height 9
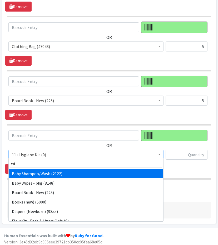
type input "wip"
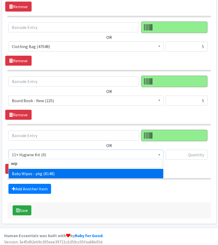
select select "5219"
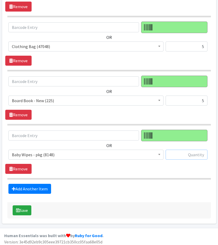
click at [182, 155] on input "text" at bounding box center [186, 155] width 42 height 10
type input "20"
click at [30, 184] on link "Add Another Item" at bounding box center [29, 189] width 43 height 10
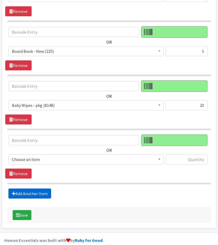
scroll to position [303, 0]
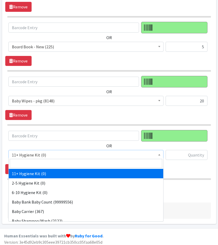
click at [55, 153] on span "11+ Hygiene Kit (0)" at bounding box center [86, 155] width 148 height 7
click at [58, 164] on input "search" at bounding box center [86, 163] width 152 height 9
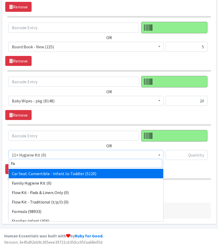
type input "for"
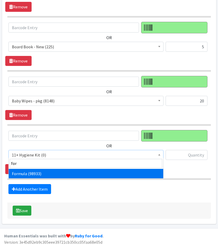
select select "13582"
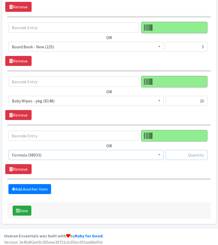
click at [187, 155] on input "text" at bounding box center [186, 155] width 42 height 10
type input "5"
click at [44, 187] on link "Add Another Item" at bounding box center [29, 189] width 43 height 10
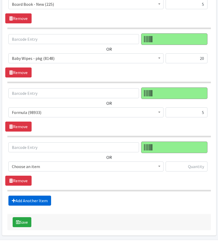
scroll to position [357, 0]
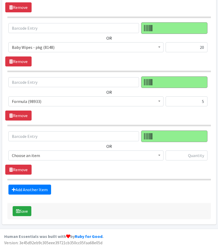
click at [43, 152] on span "Choose an item" at bounding box center [86, 155] width 148 height 7
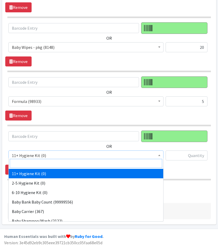
click at [52, 166] on input "search" at bounding box center [86, 163] width 152 height 9
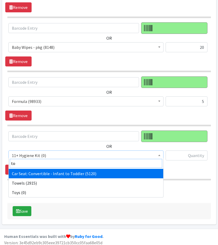
type input "tow"
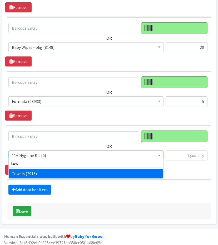
select select "10577"
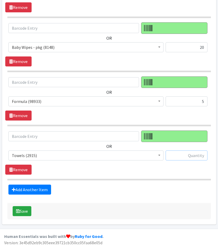
click at [182, 152] on input "text" at bounding box center [186, 156] width 42 height 10
type input "4"
click at [44, 185] on link "Add Another Item" at bounding box center [29, 190] width 43 height 10
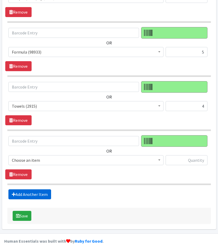
scroll to position [410, 0]
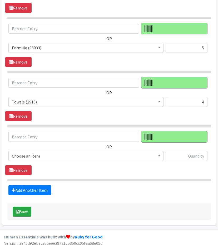
click at [49, 155] on span "Choose an item" at bounding box center [86, 156] width 148 height 7
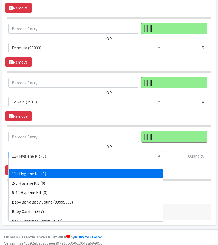
click at [59, 165] on input "search" at bounding box center [86, 163] width 152 height 9
type input "bot"
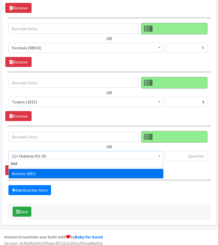
select select "10576"
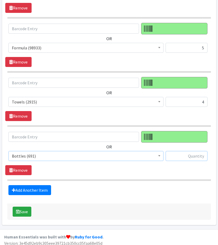
click at [174, 153] on input "text" at bounding box center [186, 156] width 42 height 10
type input "5"
click at [32, 190] on link "Add Another Item" at bounding box center [29, 190] width 43 height 10
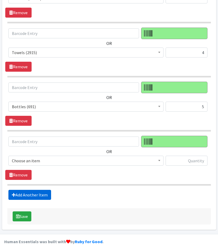
scroll to position [464, 0]
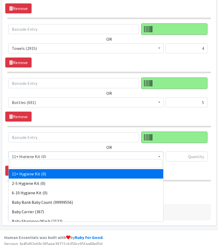
click at [44, 153] on span "11+ Hygiene Kit (0)" at bounding box center [86, 156] width 148 height 7
click at [58, 165] on input "search" at bounding box center [86, 163] width 152 height 9
type input "bl"
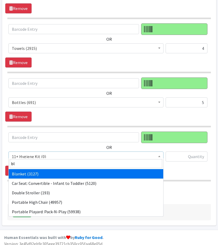
select select "10596"
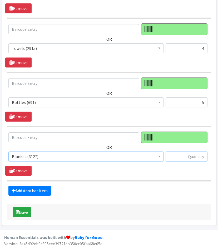
click at [202, 153] on input "text" at bounding box center [186, 157] width 42 height 10
type input "5"
click at [38, 186] on link "Add Another Item" at bounding box center [29, 191] width 43 height 10
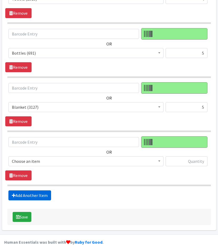
scroll to position [518, 0]
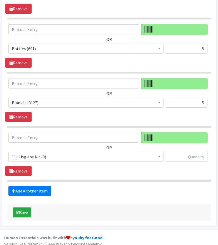
click at [37, 153] on span "11+ Hygiene Kit (0)" at bounding box center [86, 156] width 148 height 7
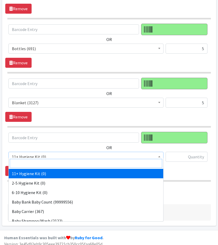
click at [55, 160] on input "search" at bounding box center [86, 163] width 152 height 9
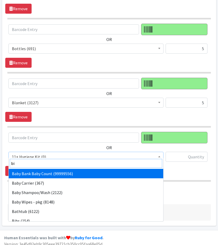
type input "bib"
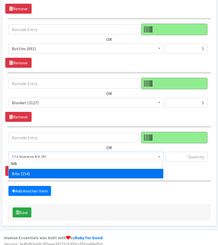
select select "10575"
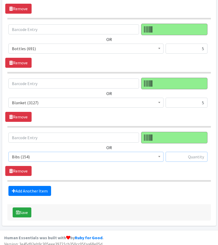
click at [189, 154] on input "text" at bounding box center [186, 157] width 42 height 10
type input "4"
click at [25, 208] on button "Save" at bounding box center [22, 213] width 19 height 10
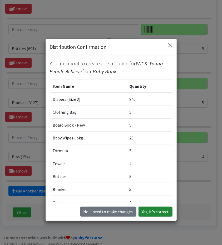
click at [157, 212] on button "Yes, it's correct" at bounding box center [155, 212] width 34 height 10
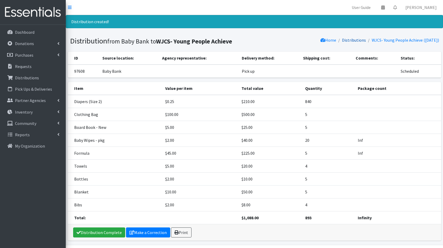
click at [218, 41] on link "Distributions" at bounding box center [354, 39] width 24 height 5
